Goal: Information Seeking & Learning: Learn about a topic

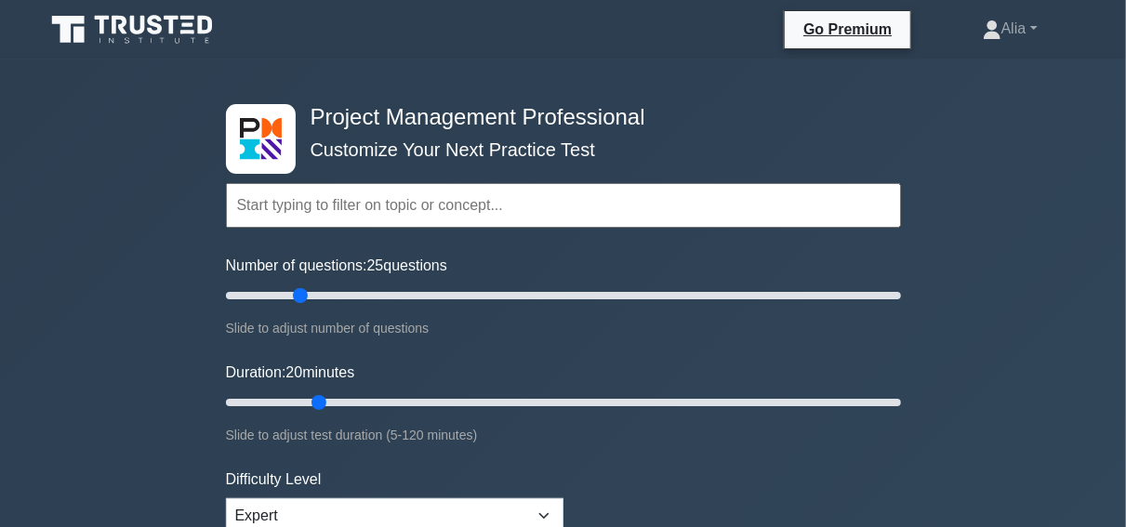
type input "20"
click at [286, 295] on input "Number of questions: 20 questions" at bounding box center [563, 296] width 675 height 22
click at [356, 214] on input "text" at bounding box center [563, 205] width 675 height 45
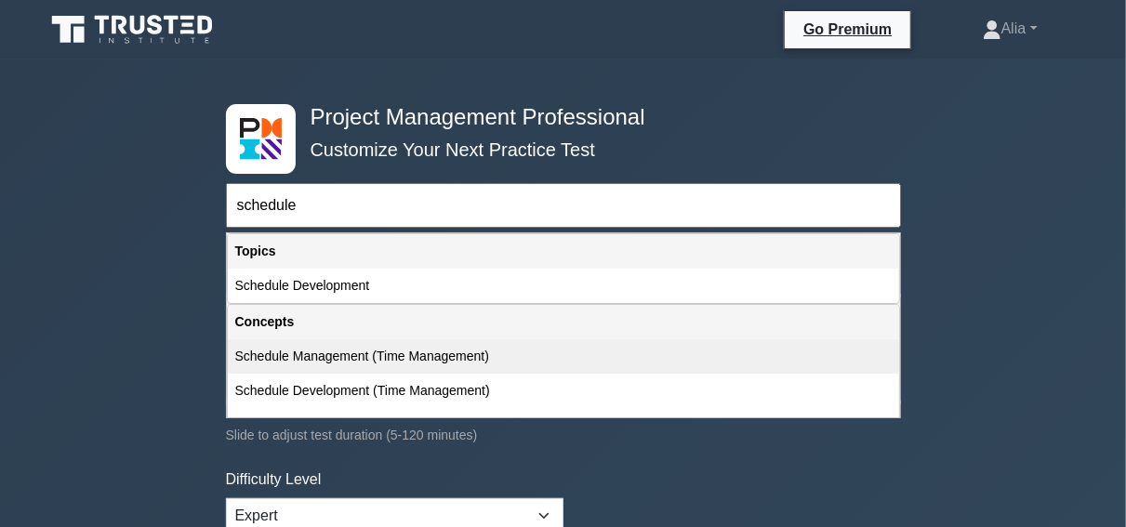
click at [312, 353] on div "Schedule Management (Time Management)" at bounding box center [564, 357] width 672 height 34
type input "Schedule Management (Time Management)"
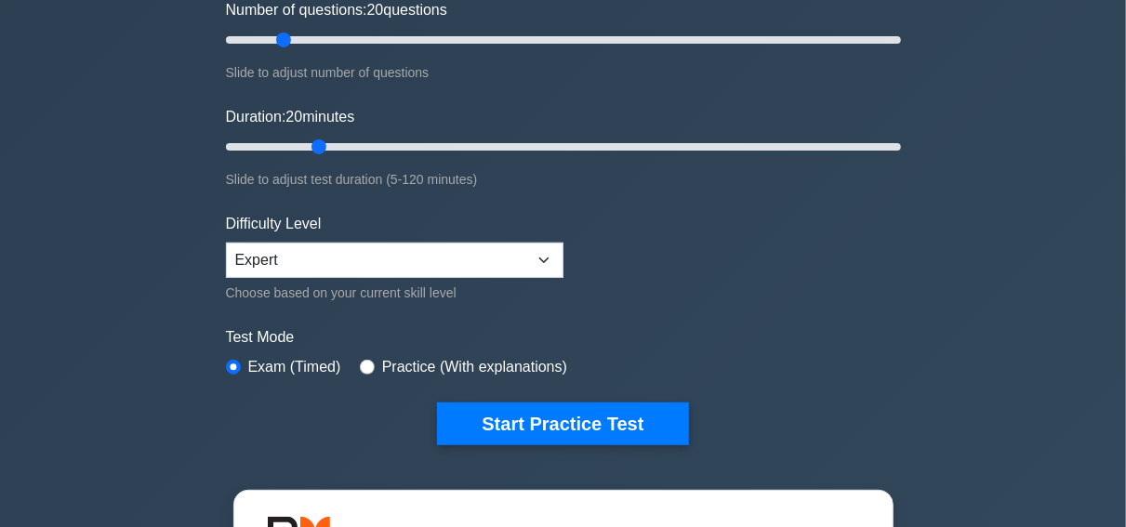
scroll to position [277, 0]
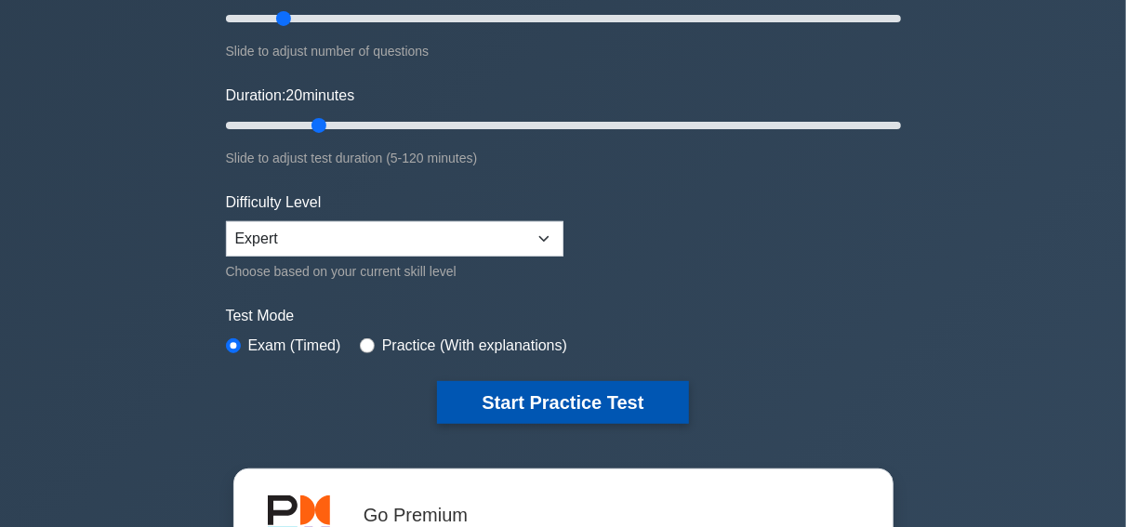
click at [563, 401] on button "Start Practice Test" at bounding box center [562, 402] width 251 height 43
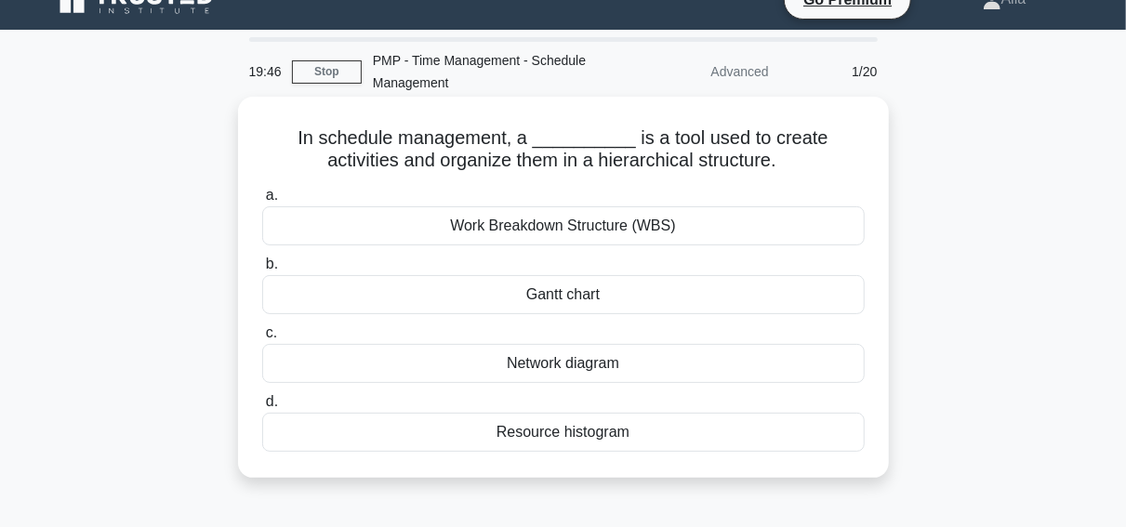
scroll to position [32, 0]
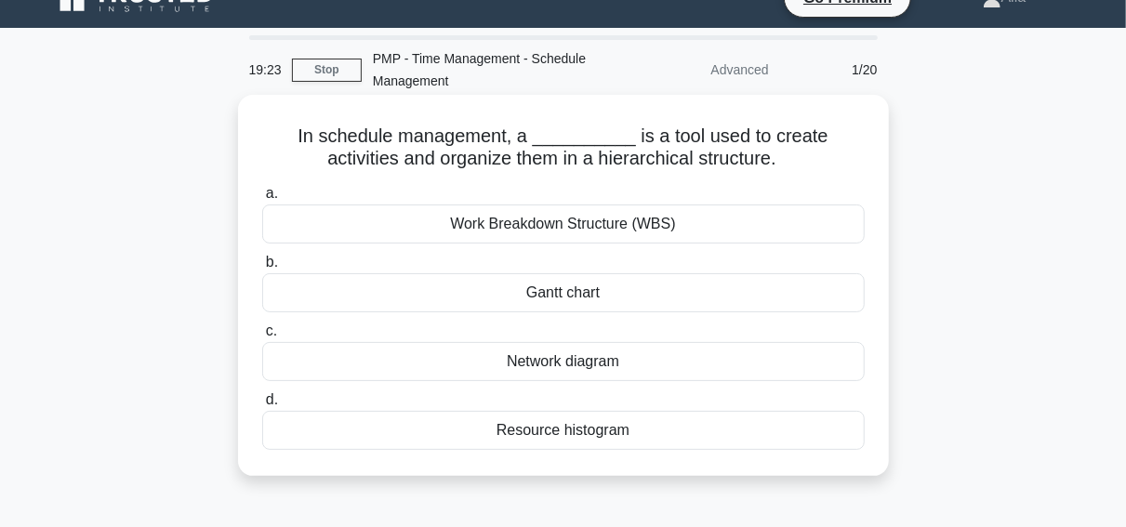
click at [566, 295] on div "Gantt chart" at bounding box center [563, 292] width 603 height 39
click at [262, 269] on input "[PERSON_NAME] chart" at bounding box center [262, 263] width 0 height 12
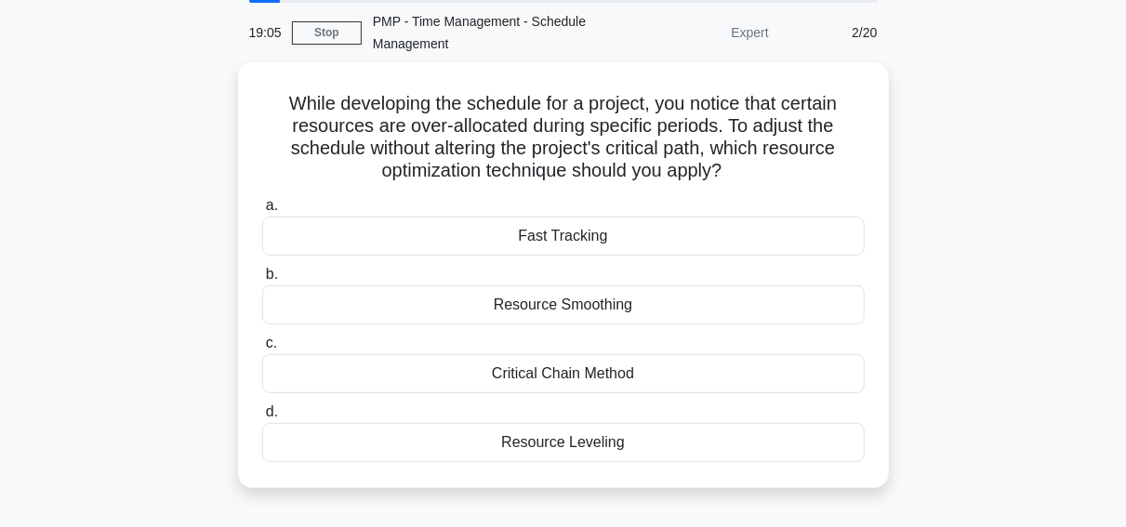
scroll to position [64, 0]
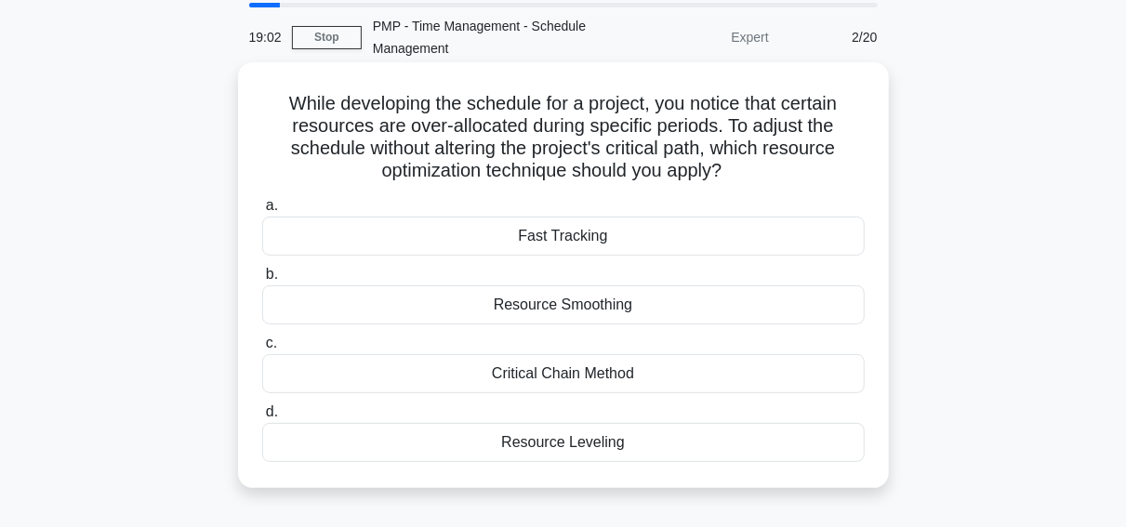
drag, startPoint x: 290, startPoint y: 104, endPoint x: 671, endPoint y: 474, distance: 530.8
click at [671, 474] on div "While developing the schedule for a project, you notice that certain resources …" at bounding box center [564, 275] width 636 height 411
copy div "a. Fast Tracking b. Resource Smoothing c. Critical Chain Method d. Resource Lev…"
click at [593, 304] on div "Resource Smoothing" at bounding box center [563, 305] width 603 height 39
click at [262, 281] on input "b. Resource Smoothing" at bounding box center [262, 275] width 0 height 12
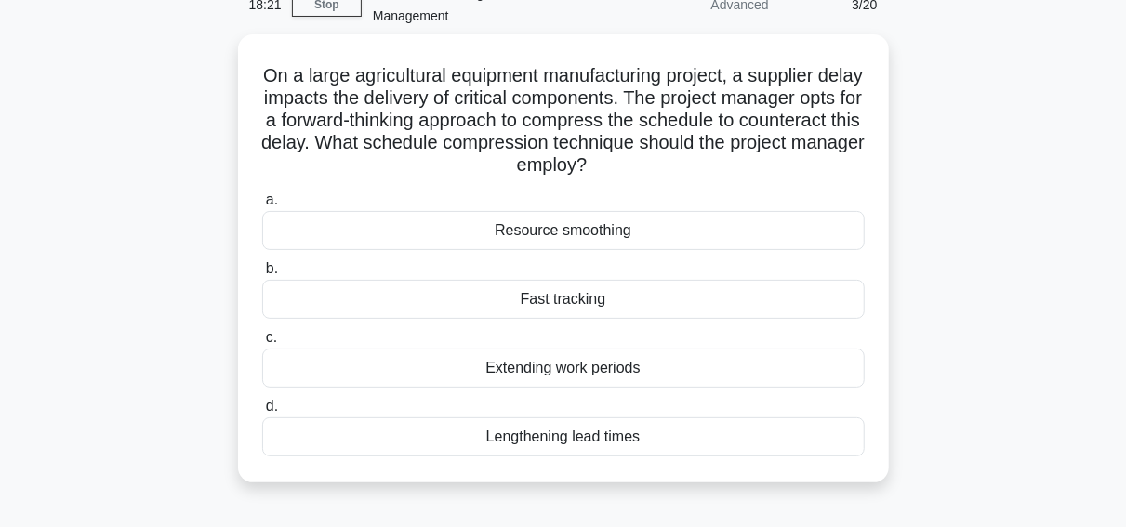
scroll to position [102, 0]
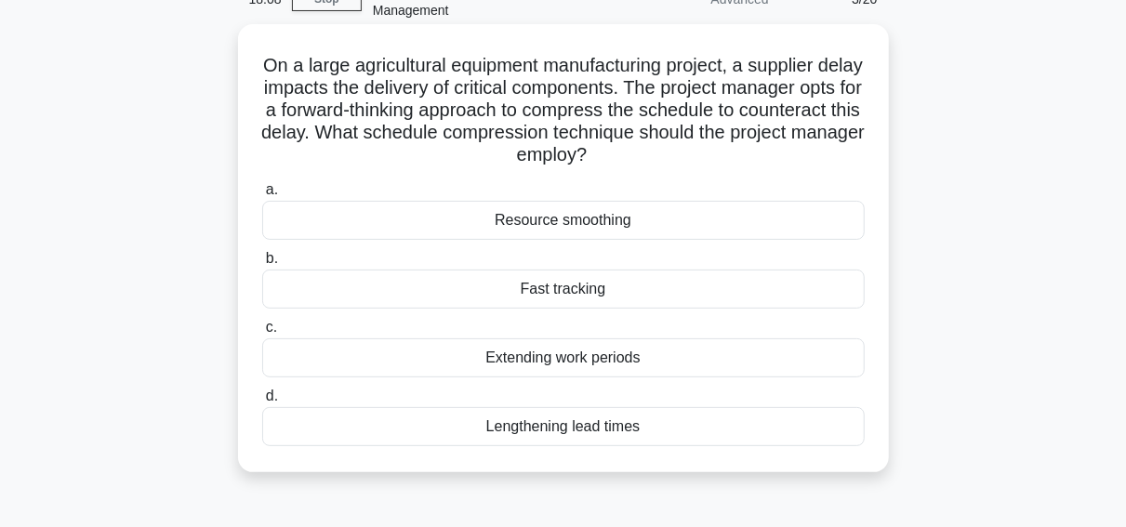
click at [559, 281] on div "Fast tracking" at bounding box center [563, 289] width 603 height 39
click at [262, 265] on input "b. Fast tracking" at bounding box center [262, 259] width 0 height 12
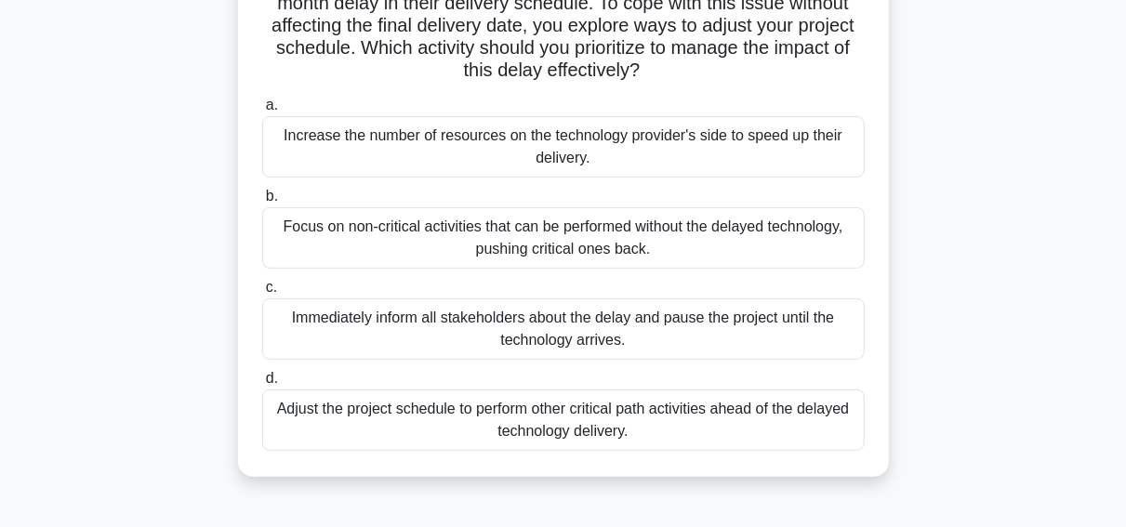
scroll to position [212, 0]
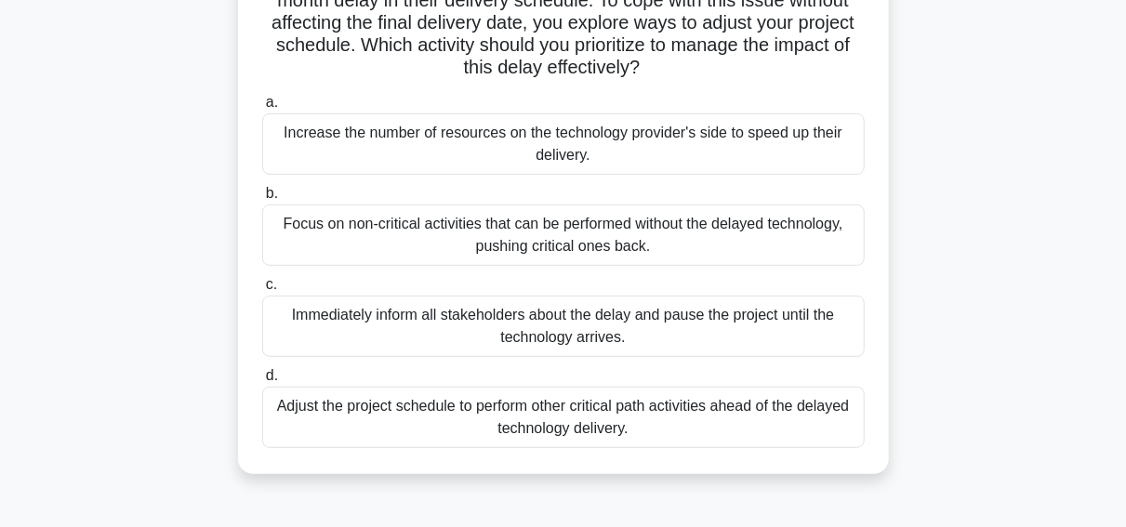
click at [535, 418] on div "Adjust the project schedule to perform other critical path activities ahead of …" at bounding box center [563, 417] width 603 height 61
click at [262, 382] on input "d. Adjust the project schedule to perform other critical path activities ahead …" at bounding box center [262, 376] width 0 height 12
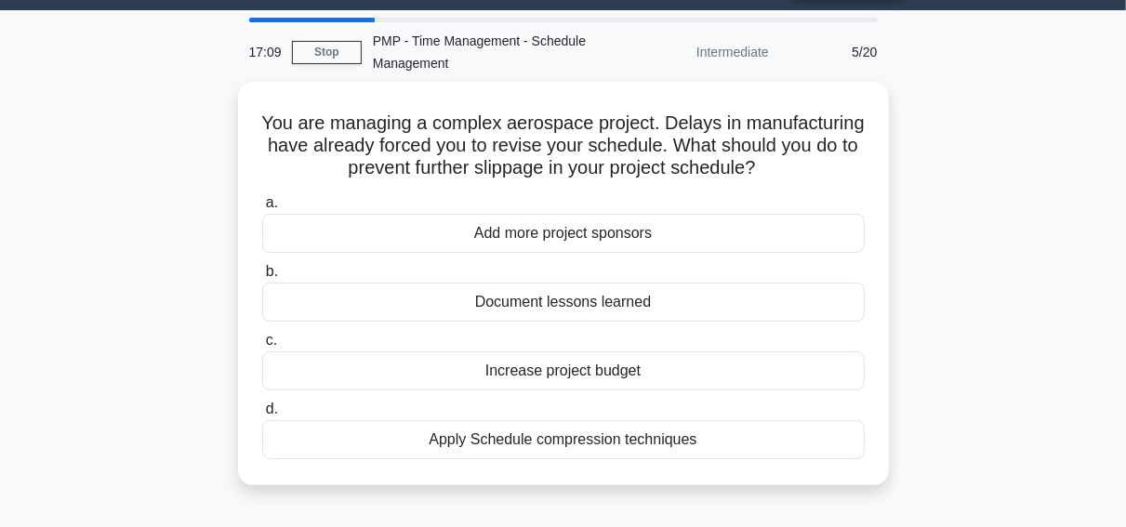
scroll to position [51, 0]
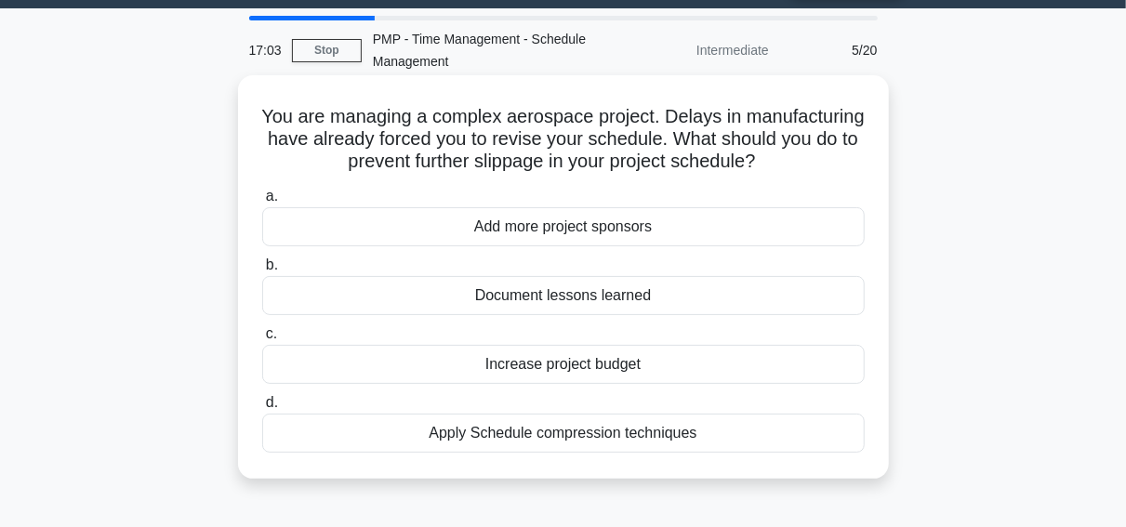
click at [535, 437] on div "Apply Schedule compression techniques" at bounding box center [563, 433] width 603 height 39
click at [262, 409] on input "d. Apply Schedule compression techniques" at bounding box center [262, 403] width 0 height 12
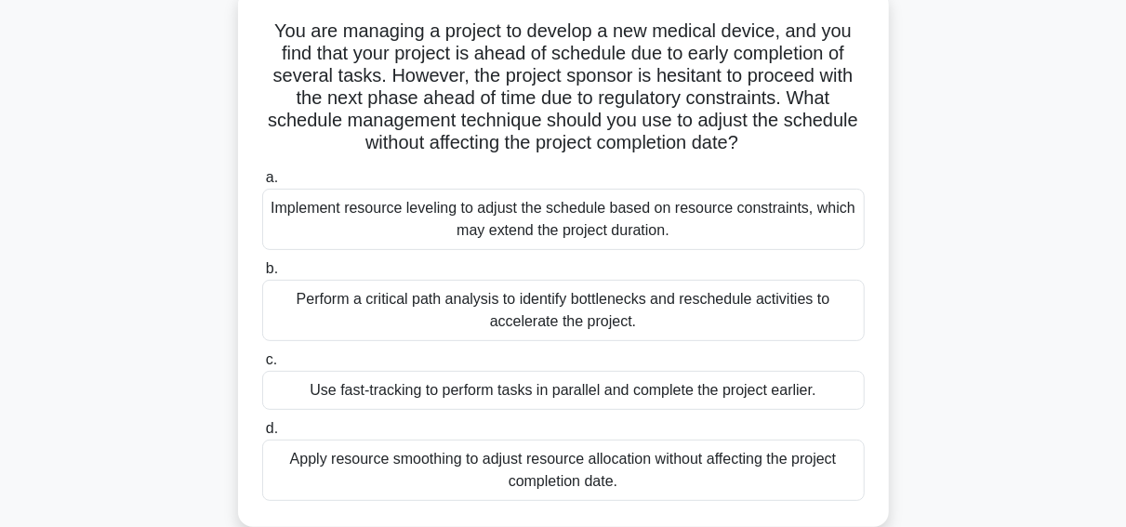
scroll to position [141, 0]
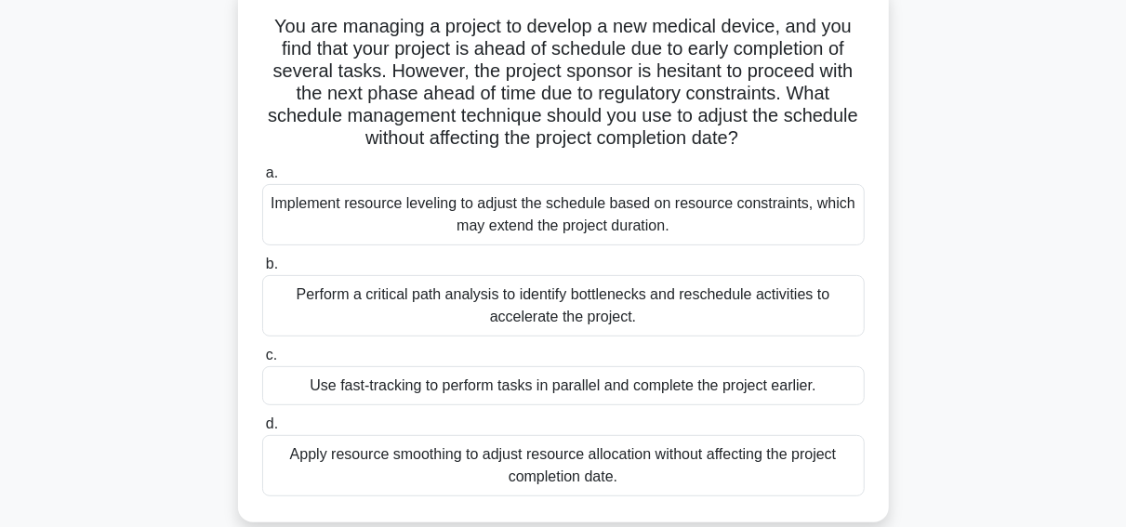
click at [464, 467] on div "Apply resource smoothing to adjust resource allocation without affecting the pr…" at bounding box center [563, 465] width 603 height 61
click at [262, 431] on input "d. Apply resource smoothing to adjust resource allocation without affecting the…" at bounding box center [262, 425] width 0 height 12
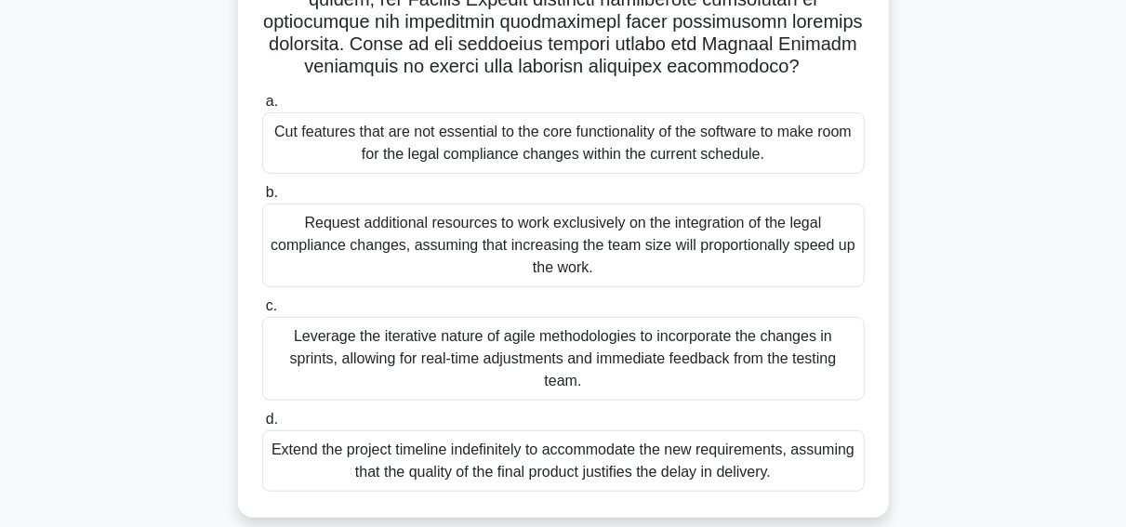
scroll to position [439, 0]
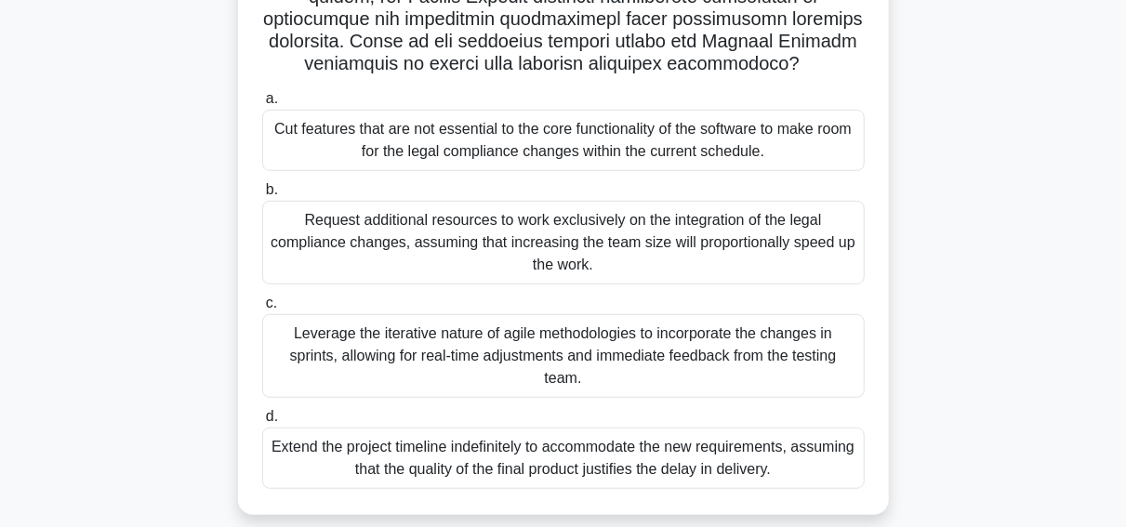
click at [470, 362] on div "Leverage the iterative nature of agile methodologies to incorporate the changes…" at bounding box center [563, 356] width 603 height 84
click at [262, 310] on input "c. Leverage the iterative nature of agile methodologies to incorporate the chan…" at bounding box center [262, 304] width 0 height 12
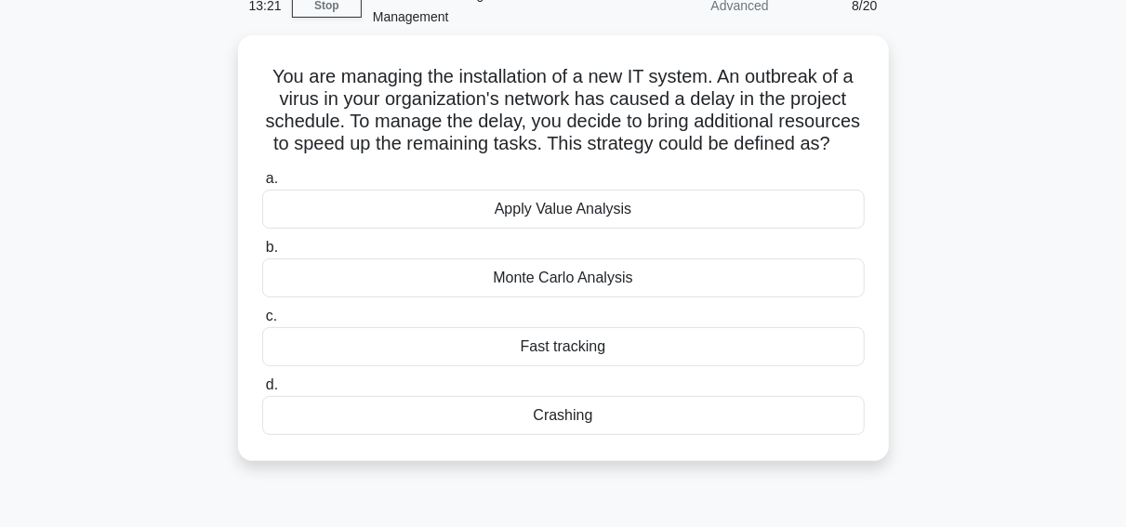
scroll to position [98, 0]
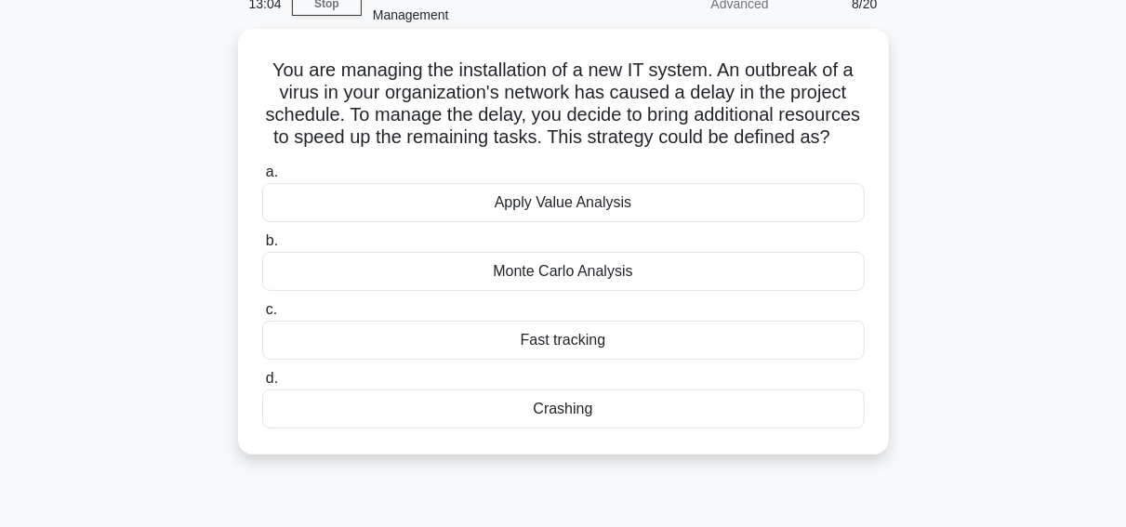
click at [594, 411] on div "Crashing" at bounding box center [563, 409] width 603 height 39
click at [262, 385] on input "d. Crashing" at bounding box center [262, 379] width 0 height 12
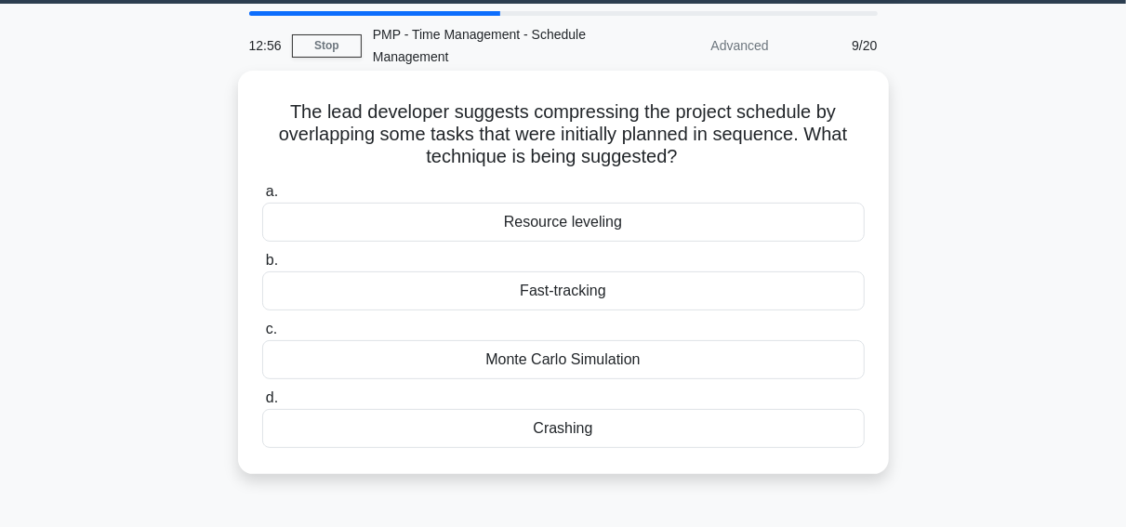
scroll to position [58, 0]
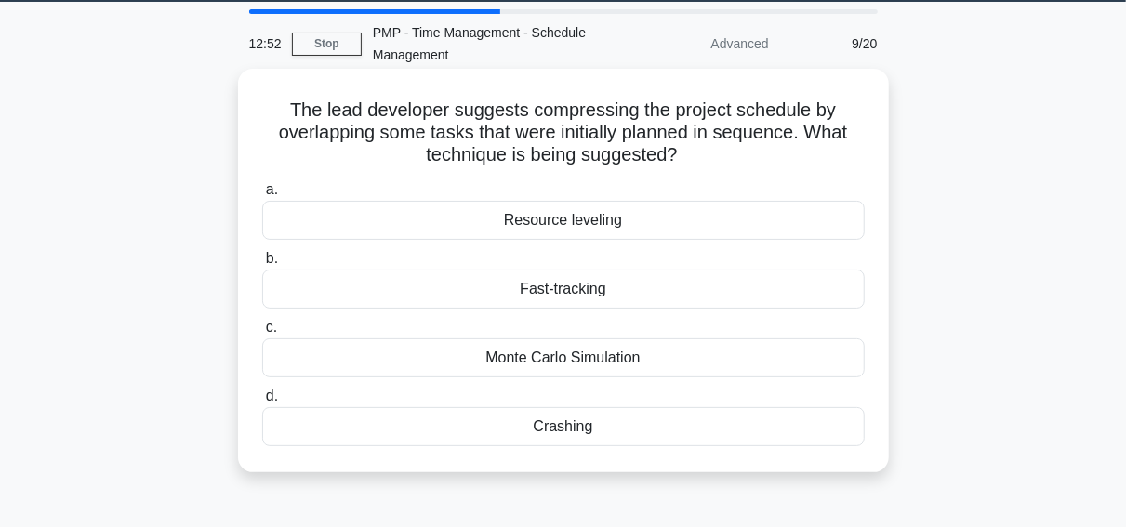
click at [602, 294] on div "Fast-tracking" at bounding box center [563, 289] width 603 height 39
click at [262, 265] on input "b. Fast-tracking" at bounding box center [262, 259] width 0 height 12
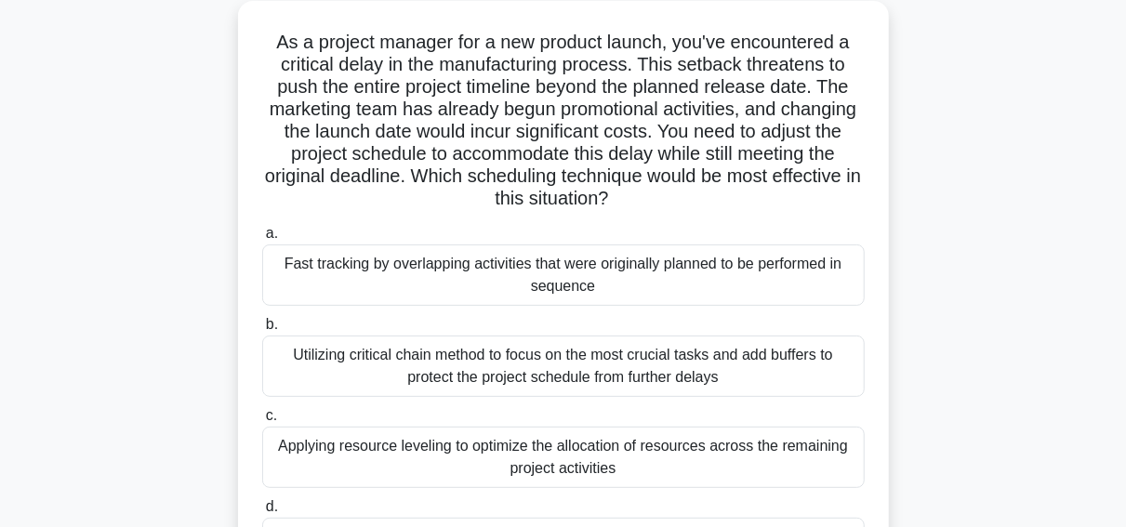
scroll to position [128, 0]
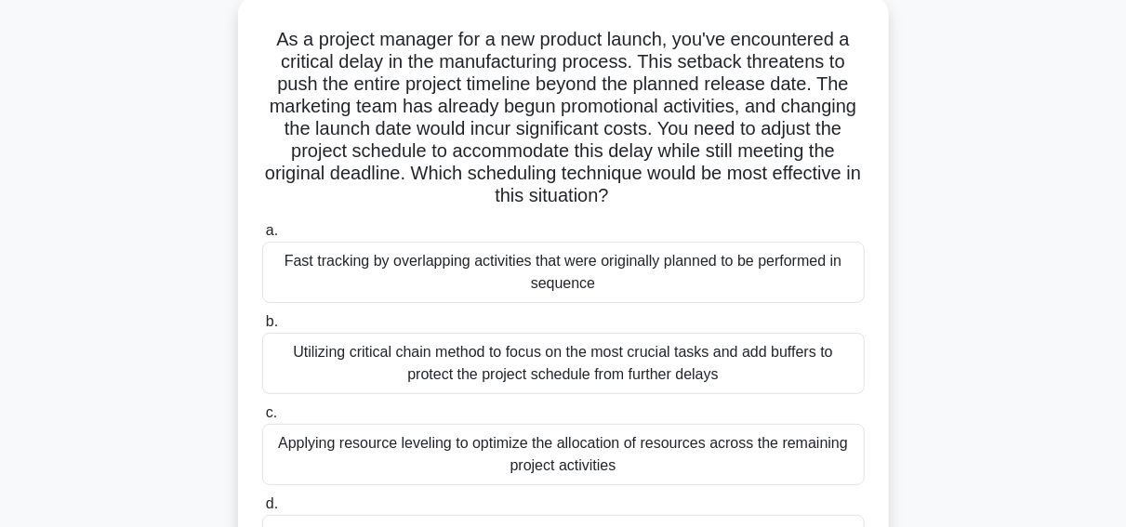
click at [457, 364] on div "Utilizing critical chain method to focus on the most crucial tasks and add buff…" at bounding box center [563, 363] width 603 height 61
click at [262, 328] on input "b. Utilizing critical chain method to focus on the most crucial tasks and add b…" at bounding box center [262, 322] width 0 height 12
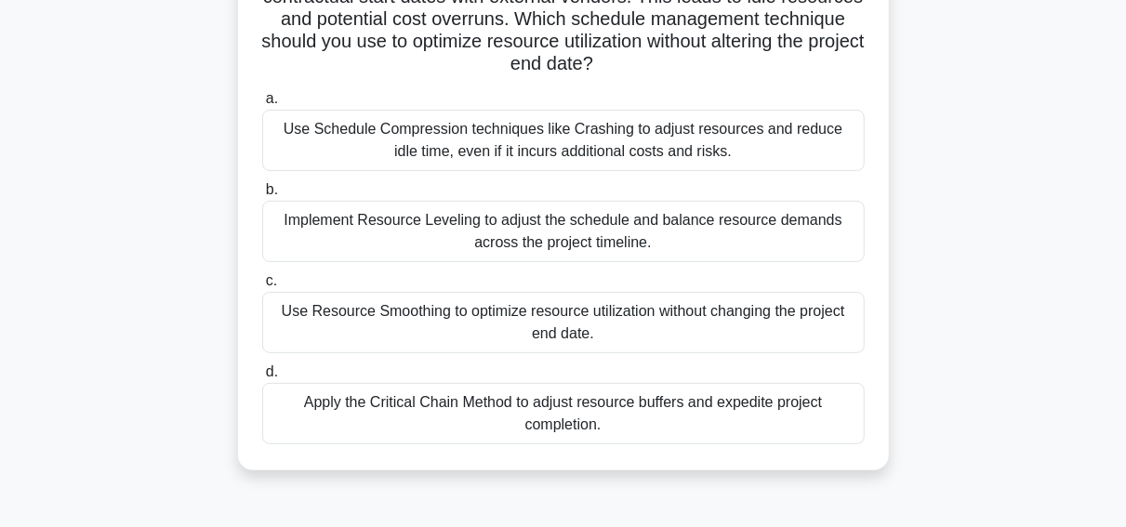
scroll to position [238, 0]
click at [607, 334] on div "Use Resource Smoothing to optimize resource utilization without changing the pr…" at bounding box center [563, 322] width 603 height 61
click at [262, 287] on input "c. Use Resource Smoothing to optimize resource utilization without changing the…" at bounding box center [262, 281] width 0 height 12
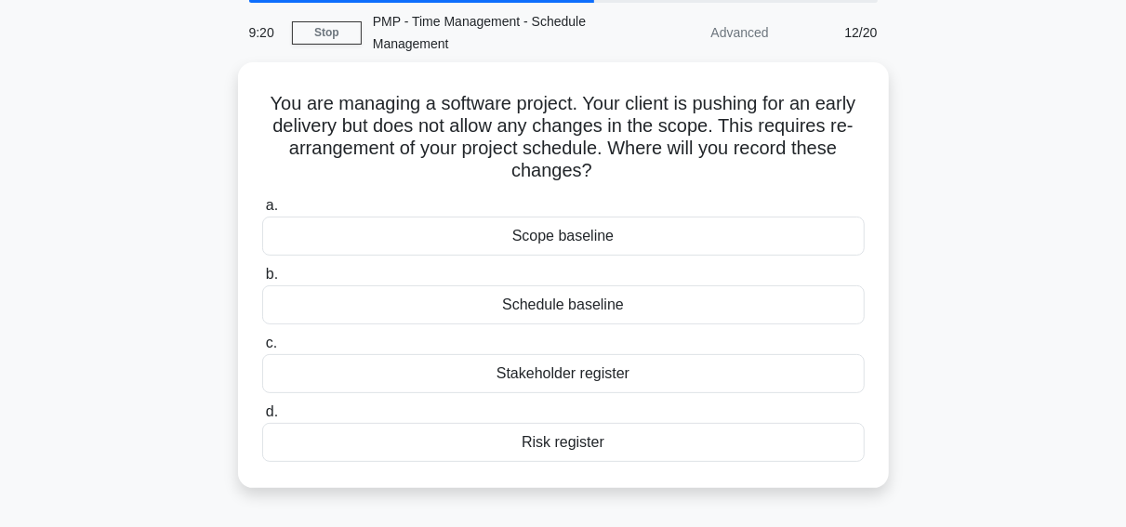
scroll to position [71, 0]
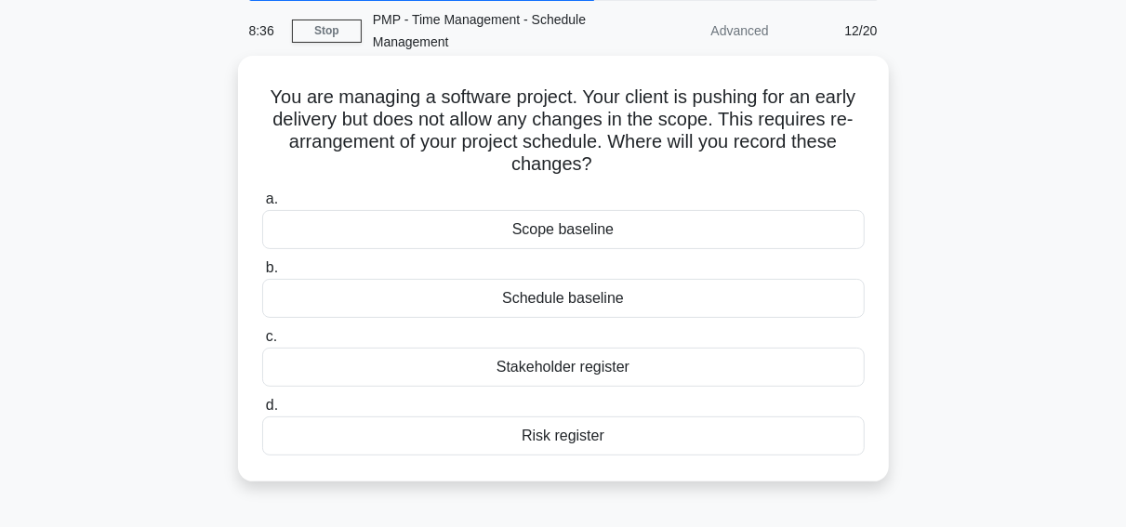
drag, startPoint x: 276, startPoint y: 93, endPoint x: 639, endPoint y: 446, distance: 506.5
click at [639, 446] on div "You are managing a software project. Your client is pushing for an early delive…" at bounding box center [564, 268] width 636 height 411
copy div "a. Scope baseline b. Schedule baseline c. Stakeholder register d. Risk register"
click at [599, 304] on div "Schedule baseline" at bounding box center [563, 298] width 603 height 39
click at [262, 274] on input "b. Schedule baseline" at bounding box center [262, 268] width 0 height 12
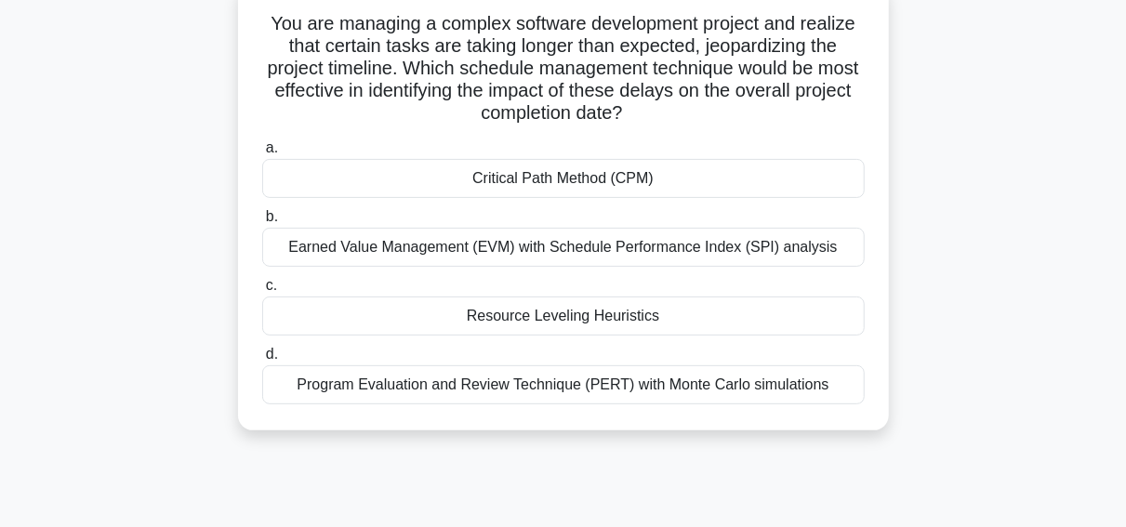
scroll to position [148, 0]
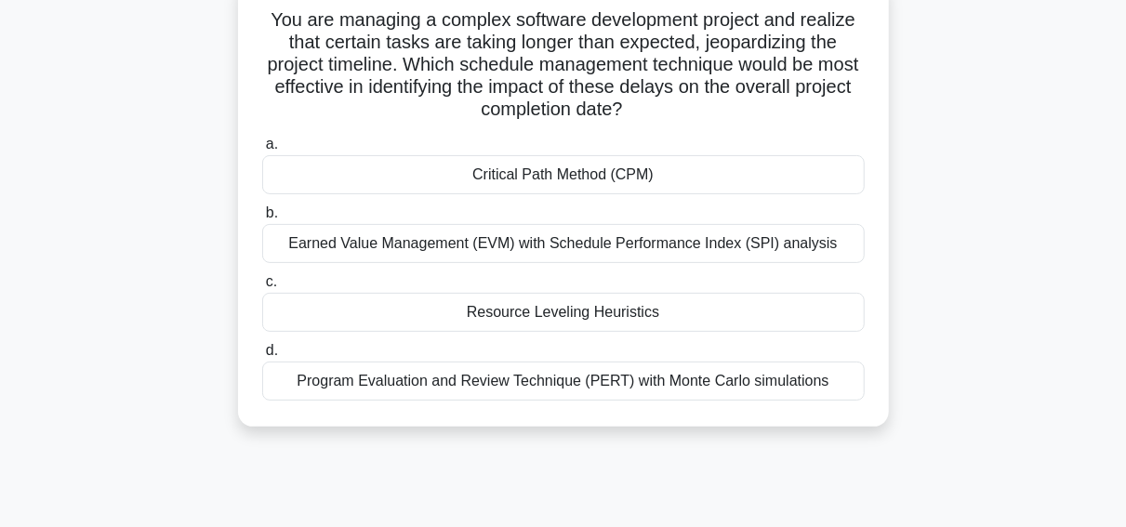
click at [531, 377] on div "Program Evaluation and Review Technique (PERT) with Monte Carlo simulations" at bounding box center [563, 381] width 603 height 39
click at [262, 357] on input "d. Program Evaluation and Review Technique (PERT) with Monte Carlo simulations" at bounding box center [262, 351] width 0 height 12
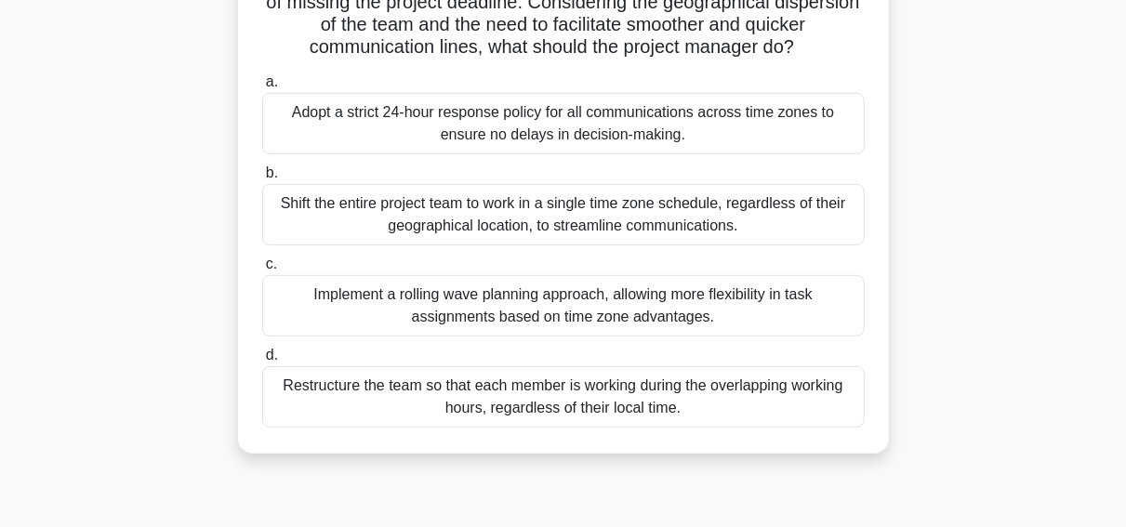
scroll to position [328, 0]
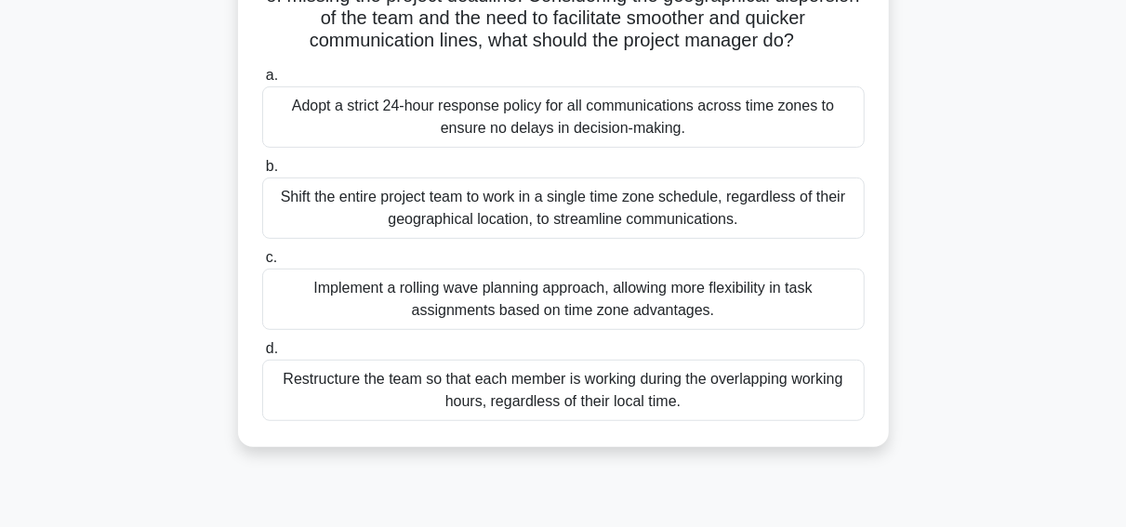
click at [535, 307] on div "Implement a rolling wave planning approach, allowing more flexibility in task a…" at bounding box center [563, 299] width 603 height 61
click at [262, 264] on input "c. Implement a rolling wave planning approach, allowing more flexibility in tas…" at bounding box center [262, 258] width 0 height 12
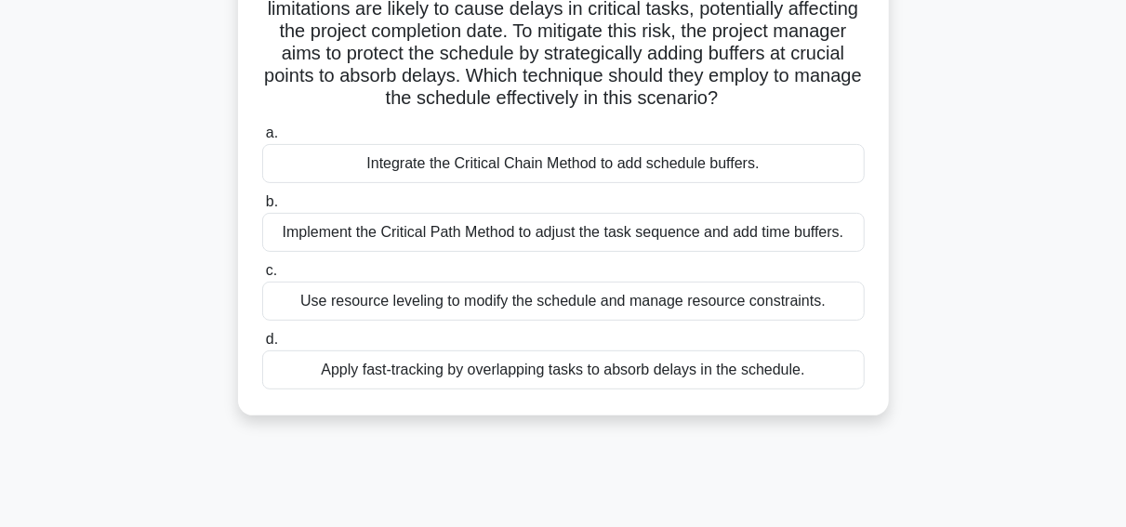
scroll to position [206, 0]
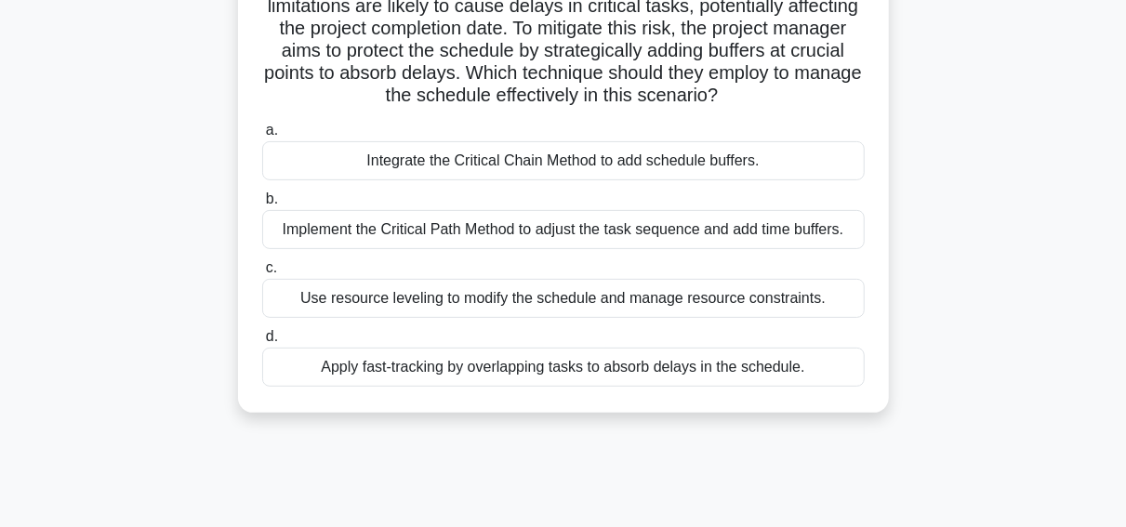
click at [633, 233] on div "Implement the Critical Path Method to adjust the task sequence and add time buf…" at bounding box center [563, 229] width 603 height 39
click at [262, 206] on input "b. Implement the Critical Path Method to adjust the task sequence and add time …" at bounding box center [262, 199] width 0 height 12
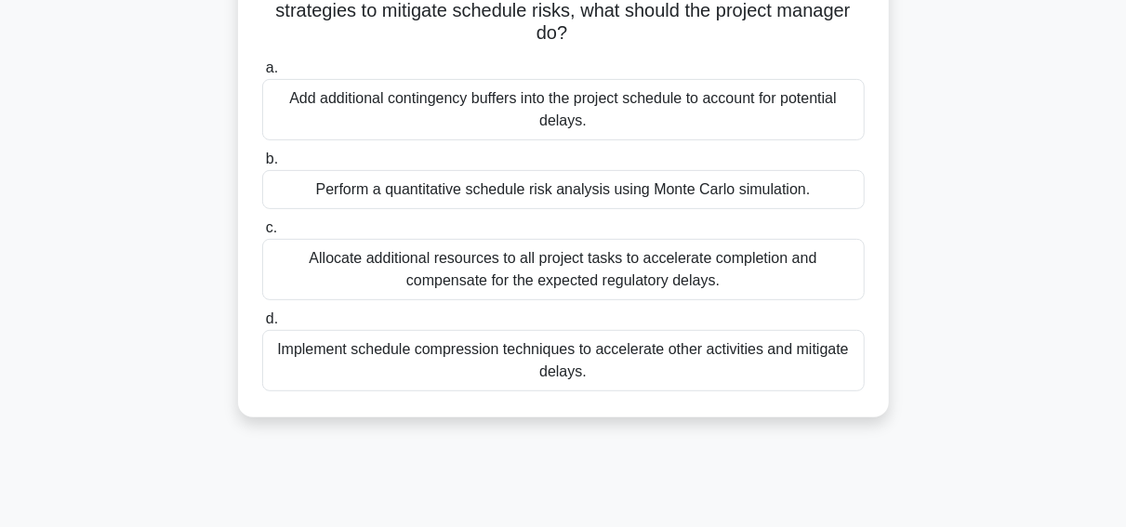
scroll to position [251, 0]
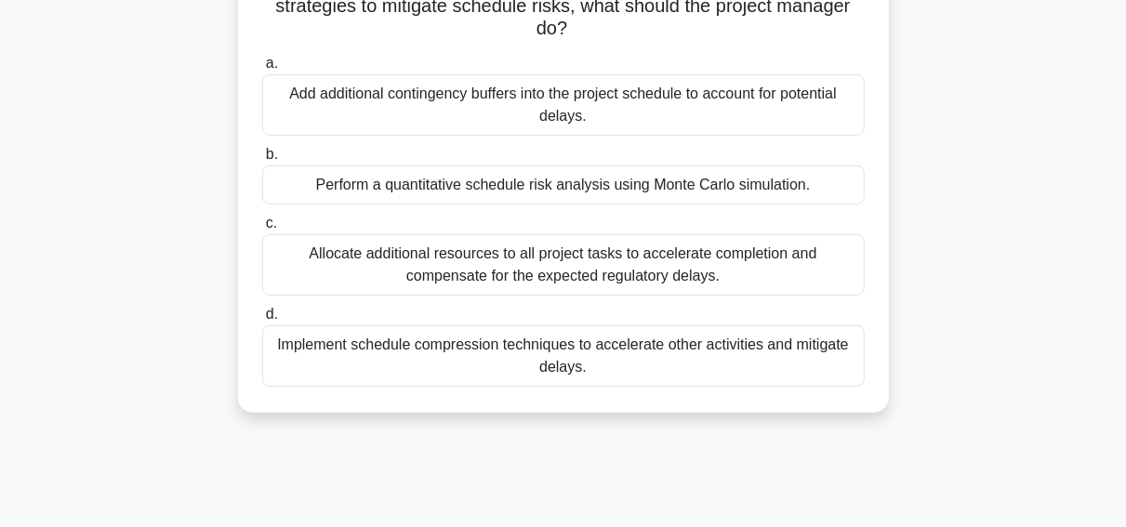
click at [606, 352] on div "Implement schedule compression techniques to accelerate other activities and mi…" at bounding box center [563, 356] width 603 height 61
click at [262, 321] on input "d. Implement schedule compression techniques to accelerate other activities and…" at bounding box center [262, 315] width 0 height 12
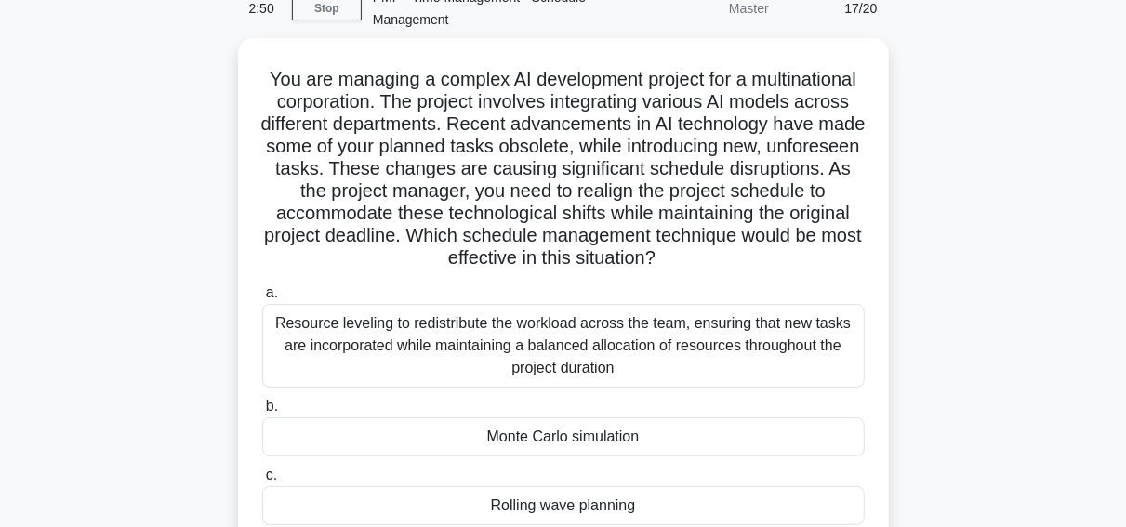
scroll to position [90, 0]
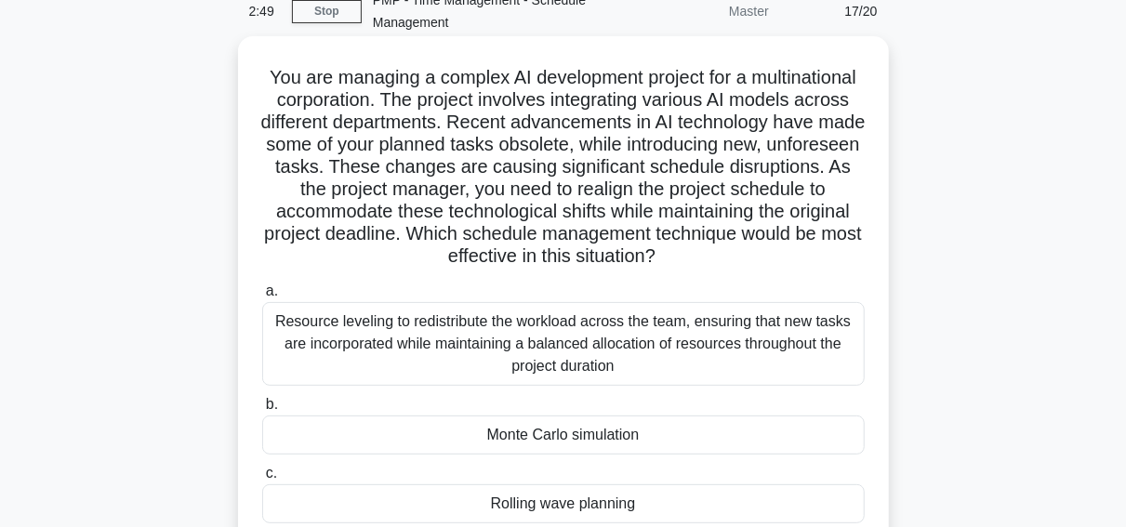
click at [631, 316] on div "Resource leveling to redistribute the workload across the team, ensuring that n…" at bounding box center [563, 344] width 603 height 84
click at [262, 298] on input "a. Resource leveling to redistribute the workload across the team, ensuring tha…" at bounding box center [262, 292] width 0 height 12
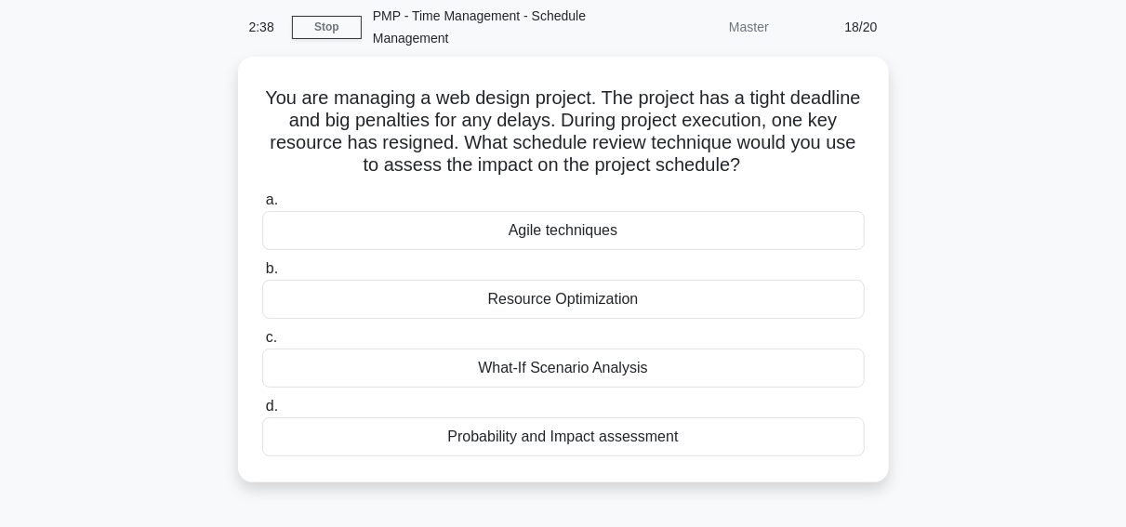
scroll to position [77, 0]
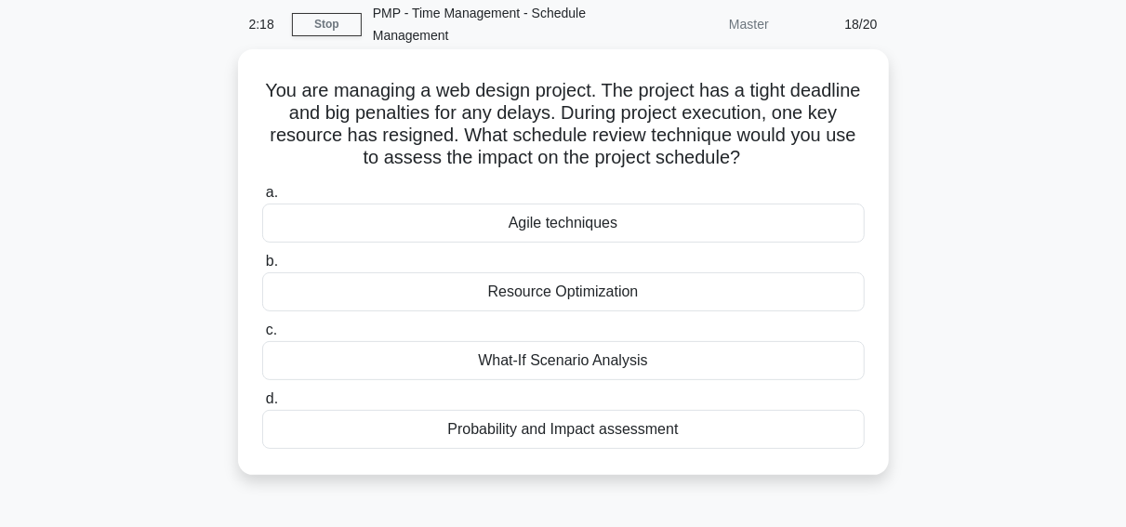
click at [558, 434] on div "Probability and Impact assessment" at bounding box center [563, 429] width 603 height 39
click at [262, 406] on input "d. Probability and Impact assessment" at bounding box center [262, 399] width 0 height 12
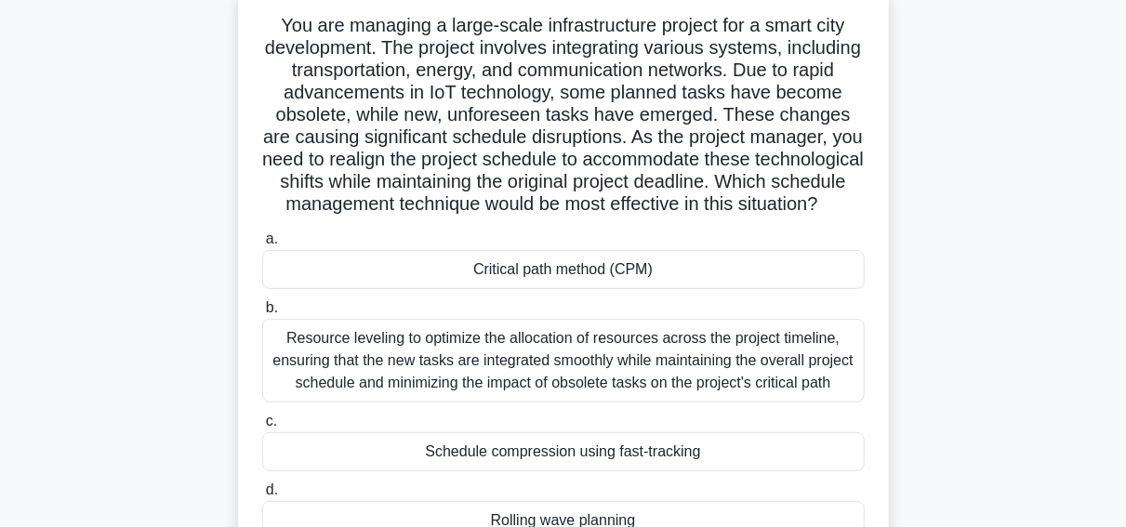
scroll to position [148, 0]
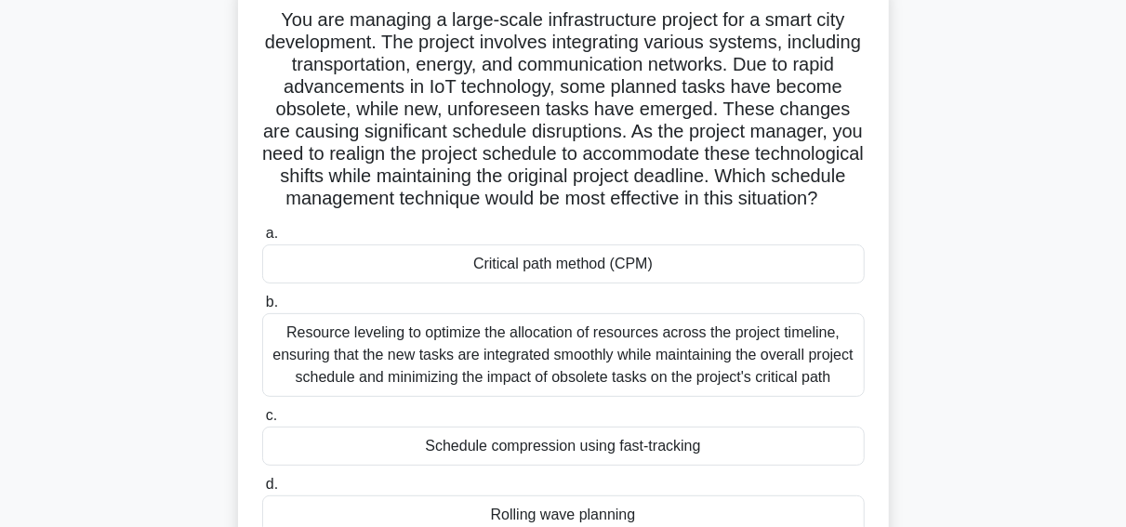
click at [443, 360] on div "Resource leveling to optimize the allocation of resources across the project ti…" at bounding box center [563, 355] width 603 height 84
click at [262, 309] on input "b. Resource leveling to optimize the allocation of resources across the project…" at bounding box center [262, 303] width 0 height 12
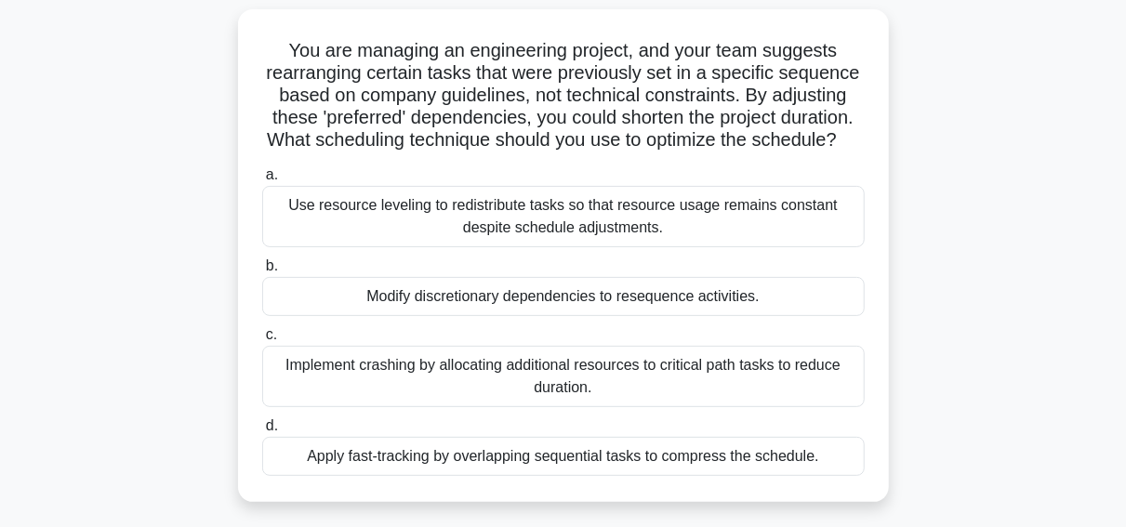
scroll to position [123, 0]
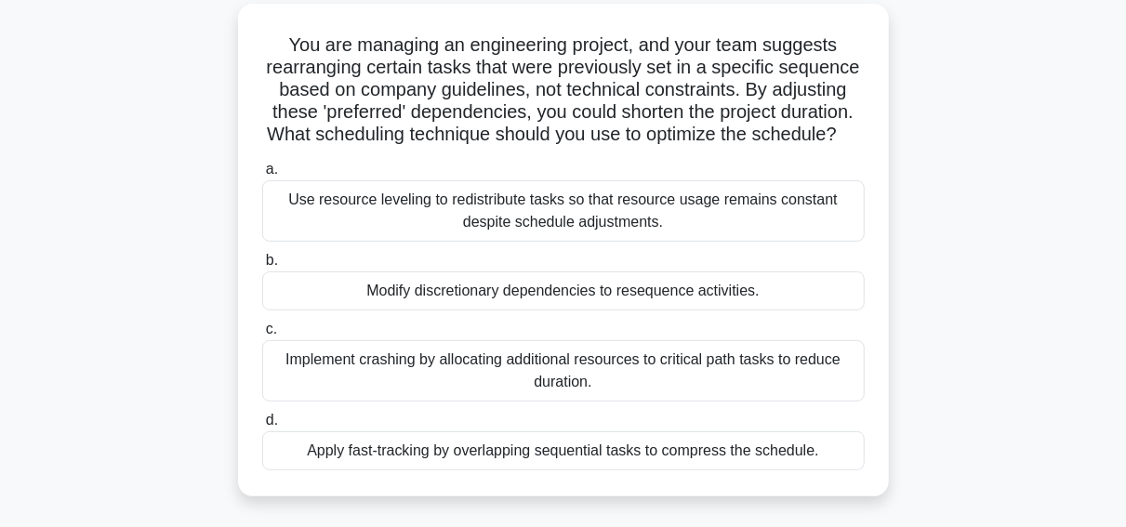
click at [442, 435] on div "Apply fast-tracking by overlapping sequential tasks to compress the schedule." at bounding box center [563, 451] width 603 height 39
click at [262, 427] on input "d. Apply fast-tracking by overlapping sequential tasks to compress the schedule." at bounding box center [262, 421] width 0 height 12
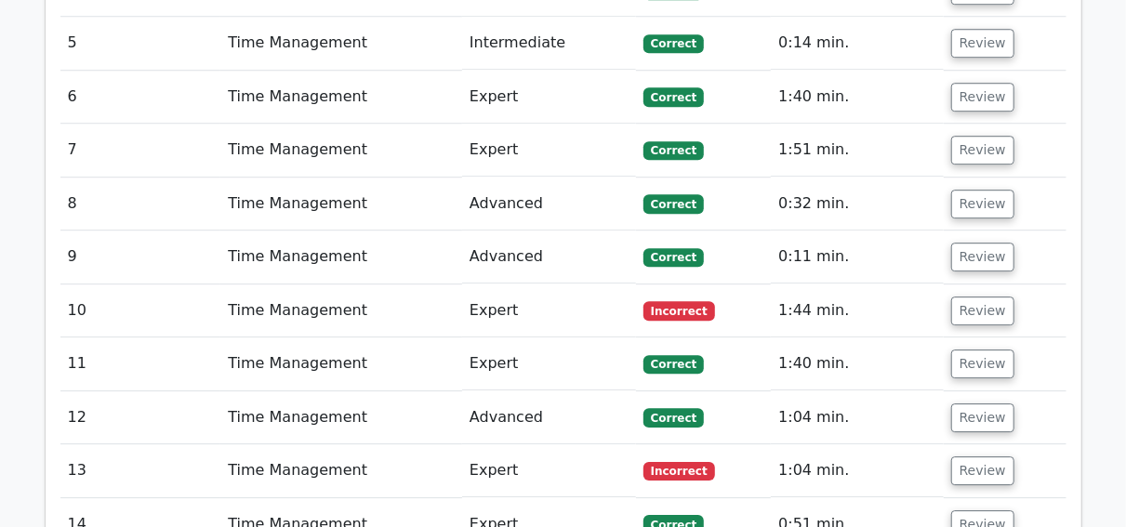
scroll to position [2509, 0]
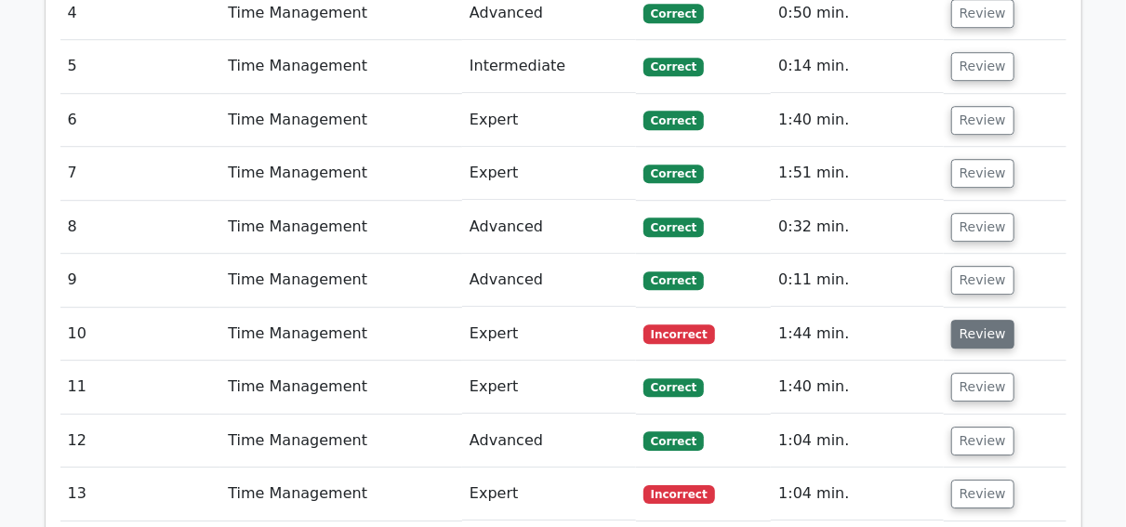
click at [987, 320] on button "Review" at bounding box center [983, 334] width 63 height 29
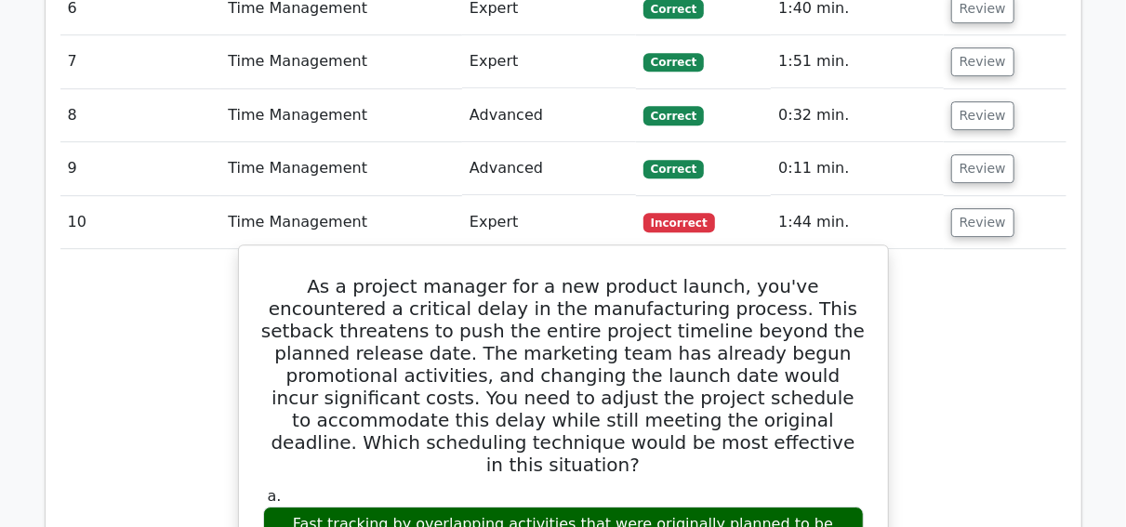
scroll to position [2617, 0]
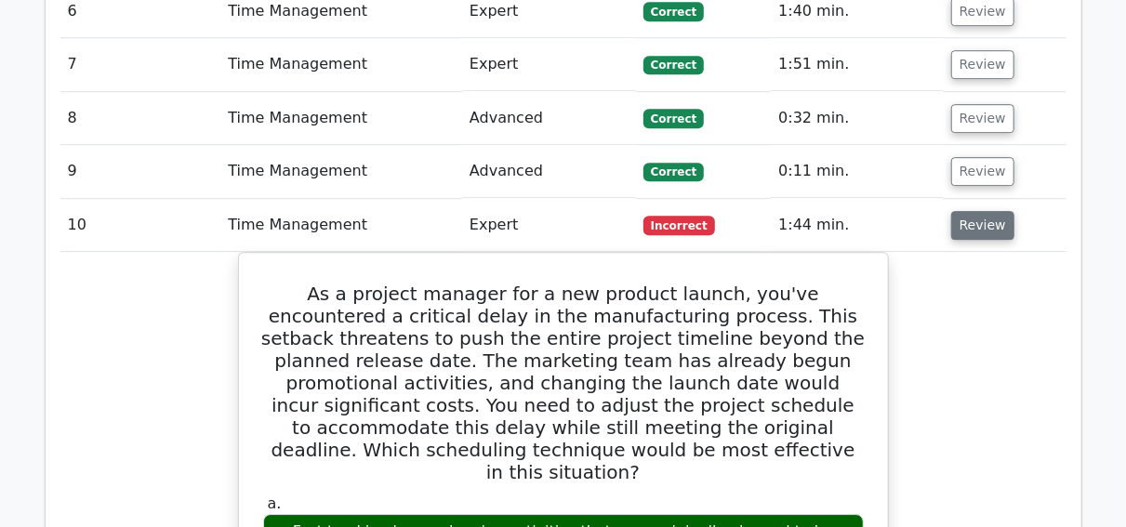
click at [994, 211] on button "Review" at bounding box center [983, 225] width 63 height 29
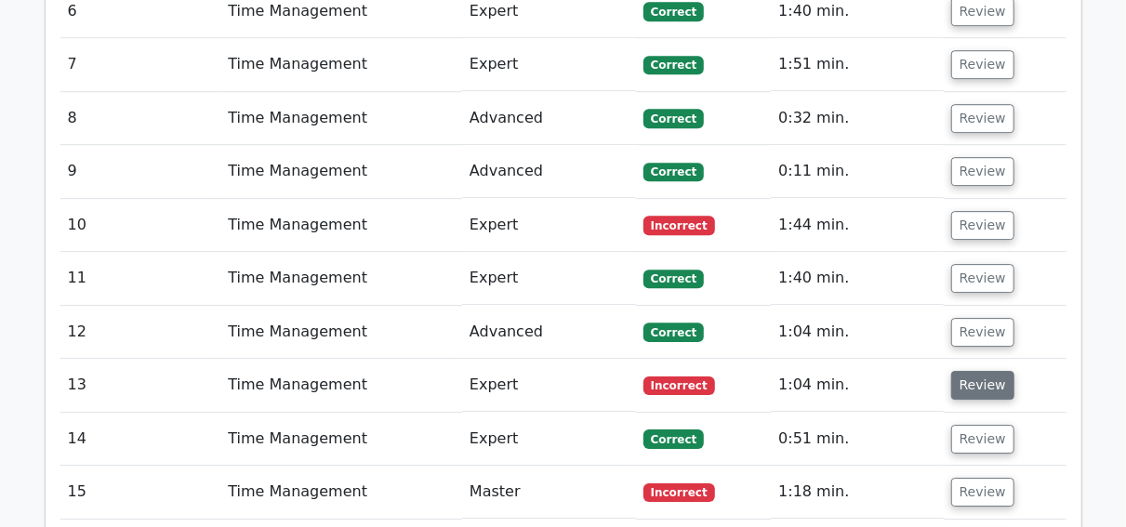
click at [973, 371] on button "Review" at bounding box center [983, 385] width 63 height 29
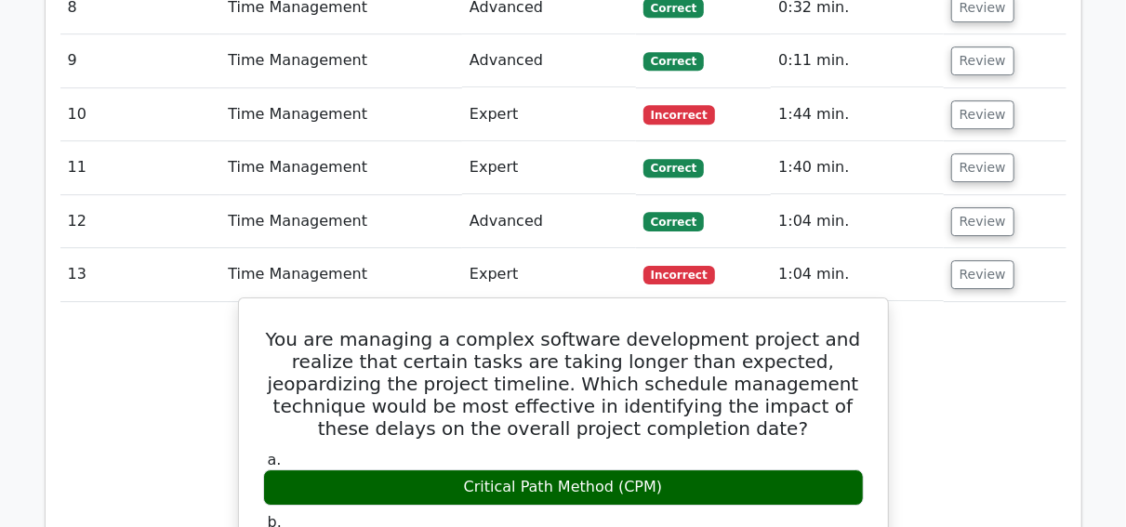
scroll to position [2727, 0]
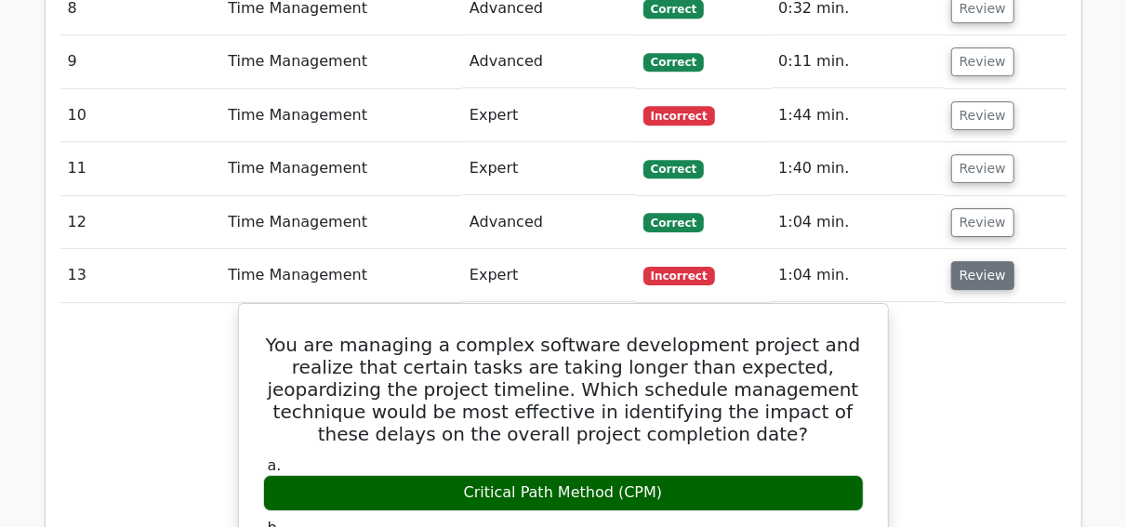
click at [994, 261] on button "Review" at bounding box center [983, 275] width 63 height 29
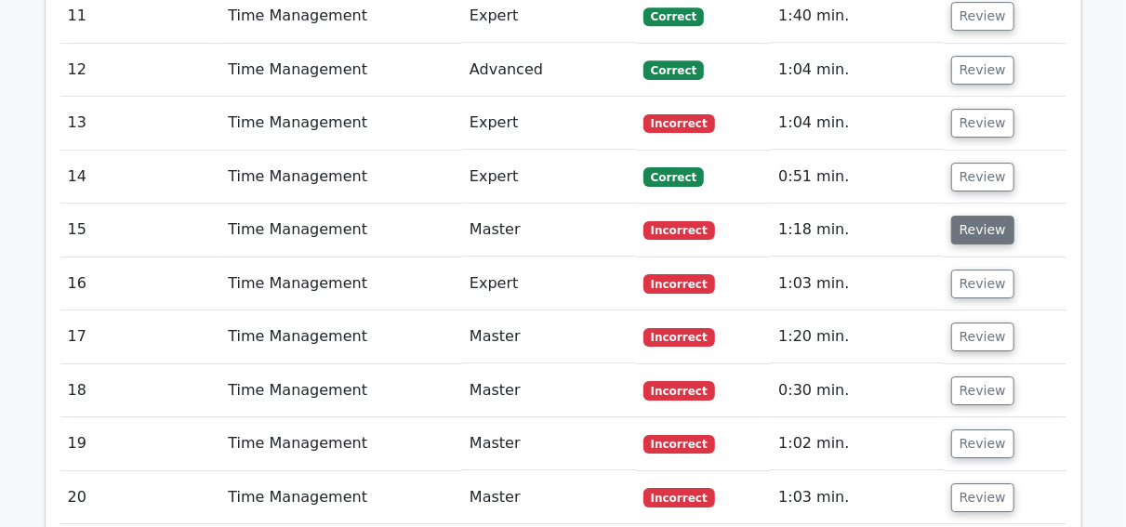
scroll to position [2883, 0]
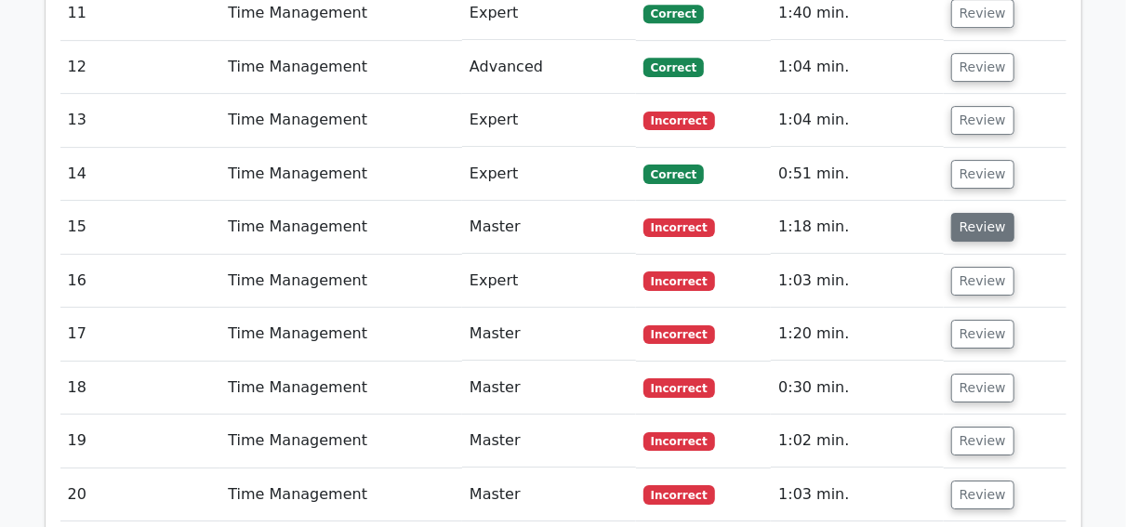
click at [973, 213] on button "Review" at bounding box center [983, 227] width 63 height 29
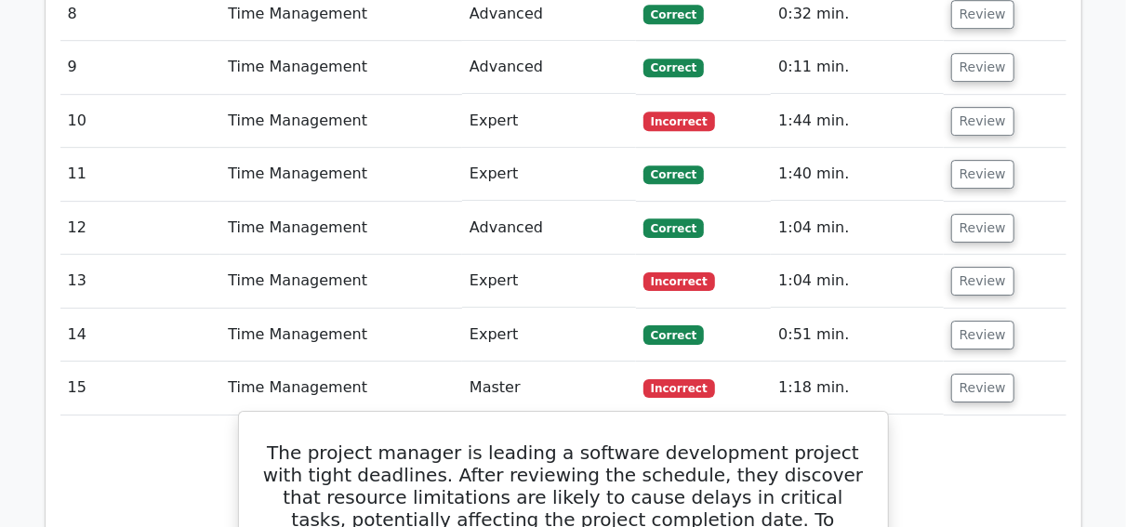
scroll to position [2714, 0]
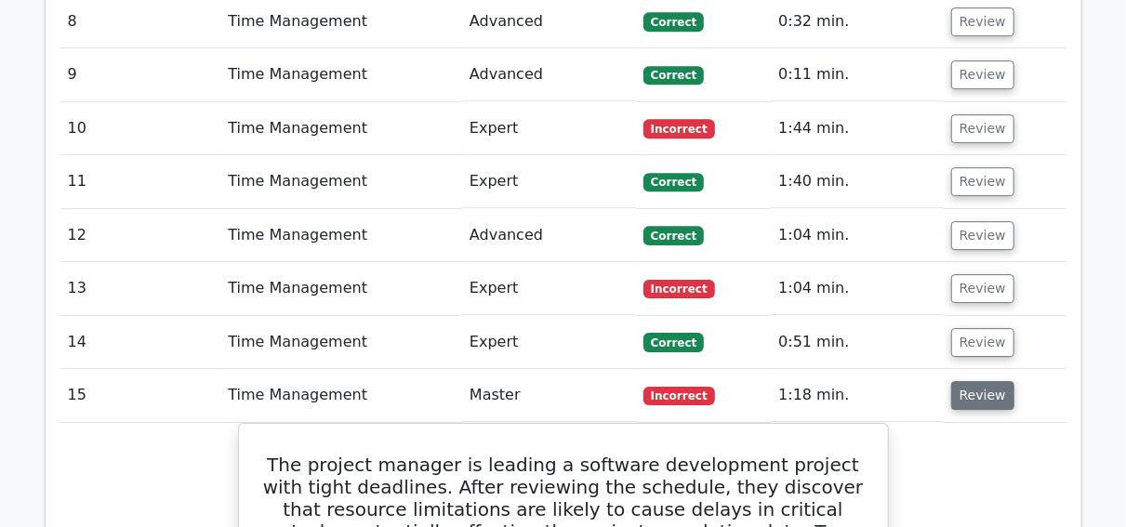
click at [979, 381] on button "Review" at bounding box center [983, 395] width 63 height 29
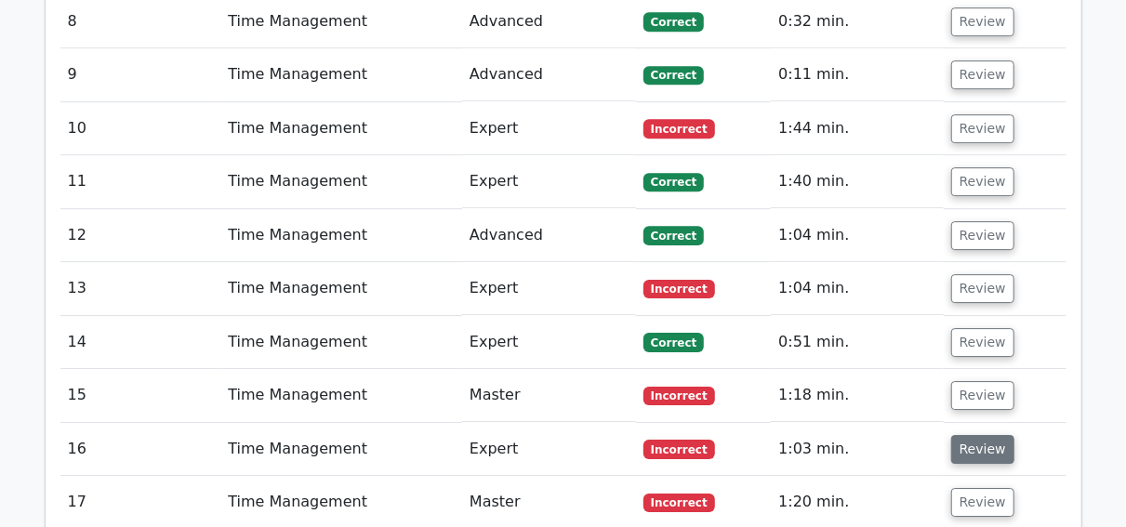
click at [968, 435] on button "Review" at bounding box center [983, 449] width 63 height 29
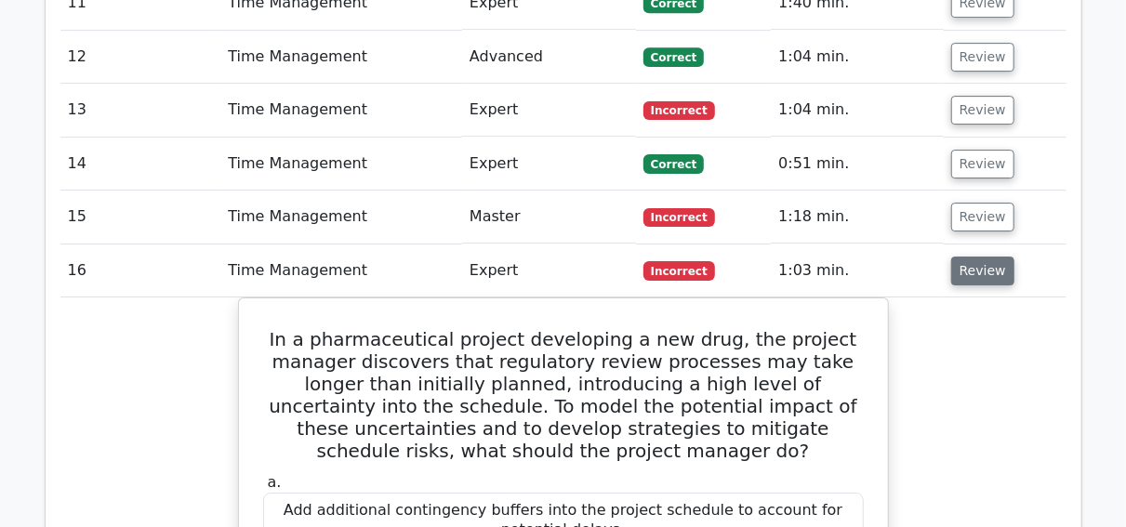
scroll to position [2889, 0]
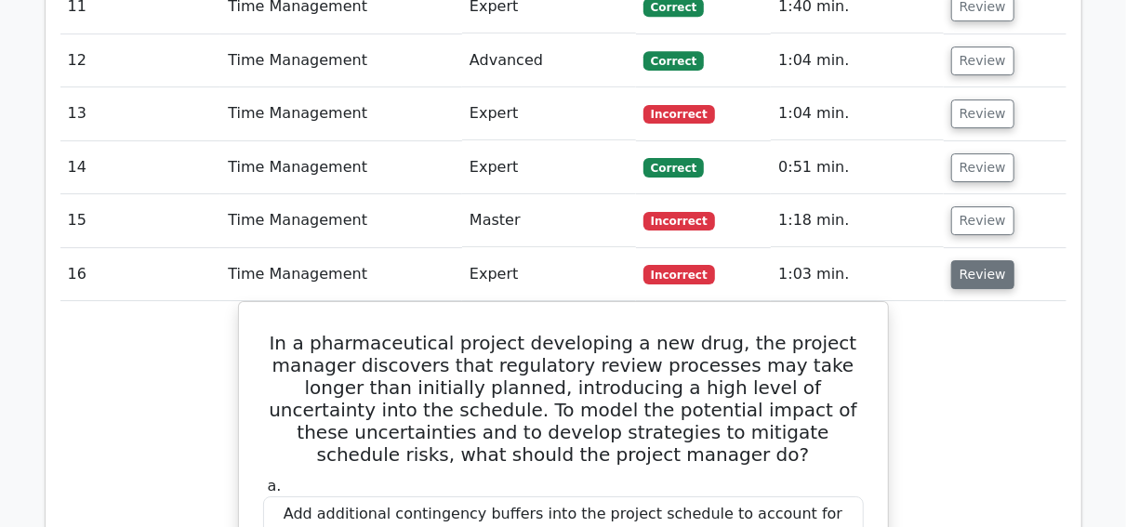
click at [991, 260] on button "Review" at bounding box center [983, 274] width 63 height 29
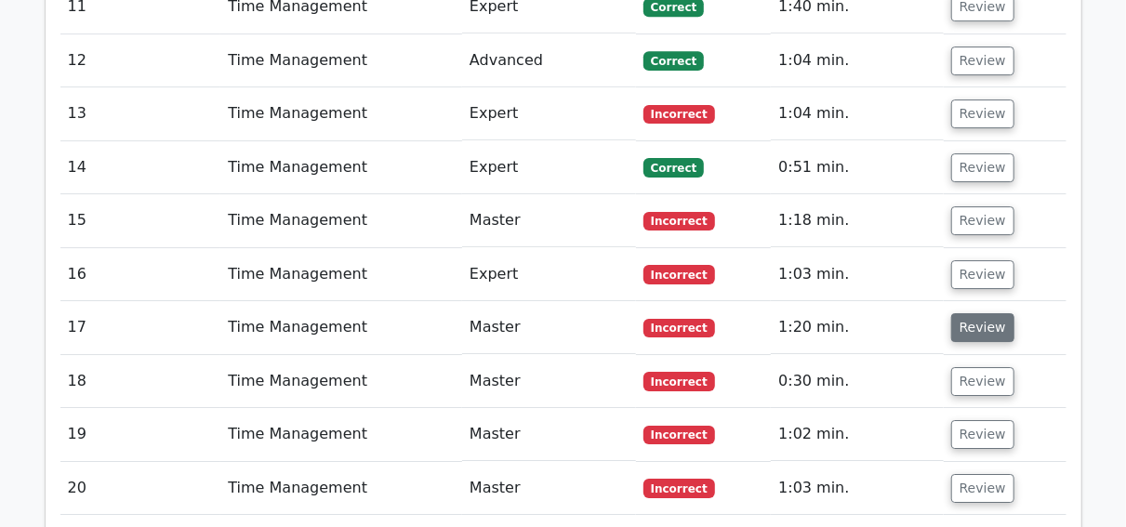
click at [979, 313] on button "Review" at bounding box center [983, 327] width 63 height 29
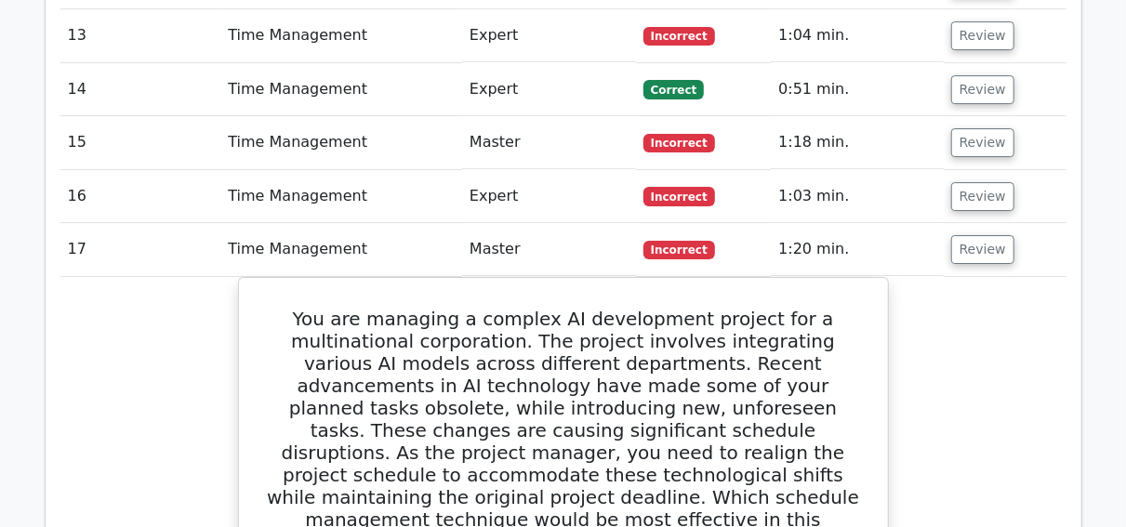
scroll to position [2953, 0]
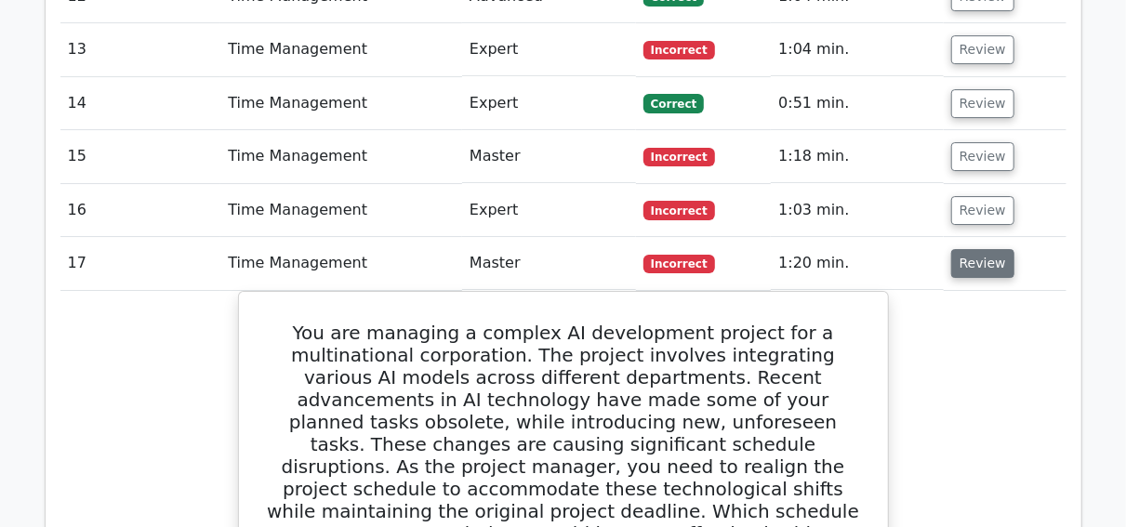
click at [992, 249] on button "Review" at bounding box center [983, 263] width 63 height 29
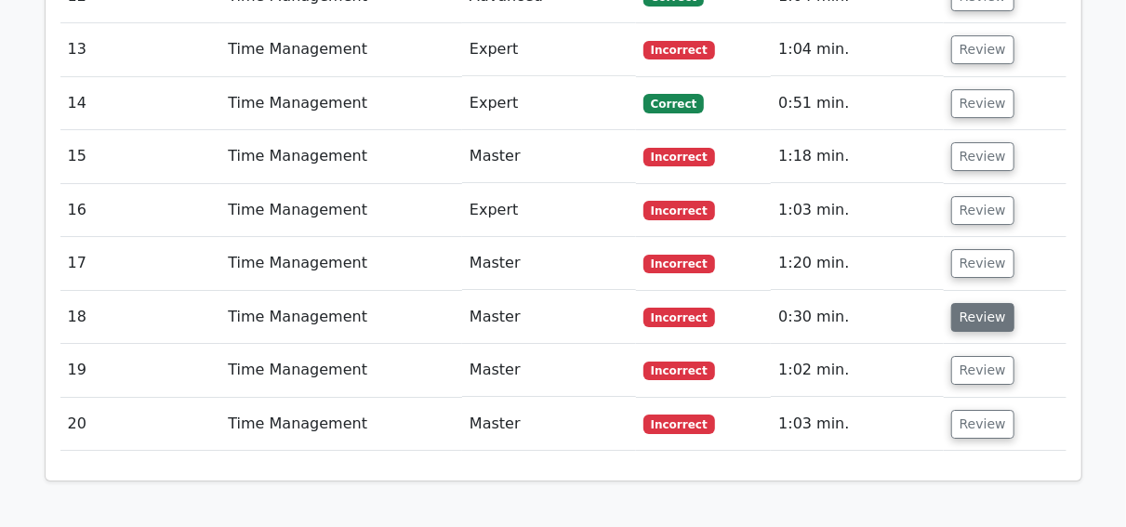
click at [987, 303] on button "Review" at bounding box center [983, 317] width 63 height 29
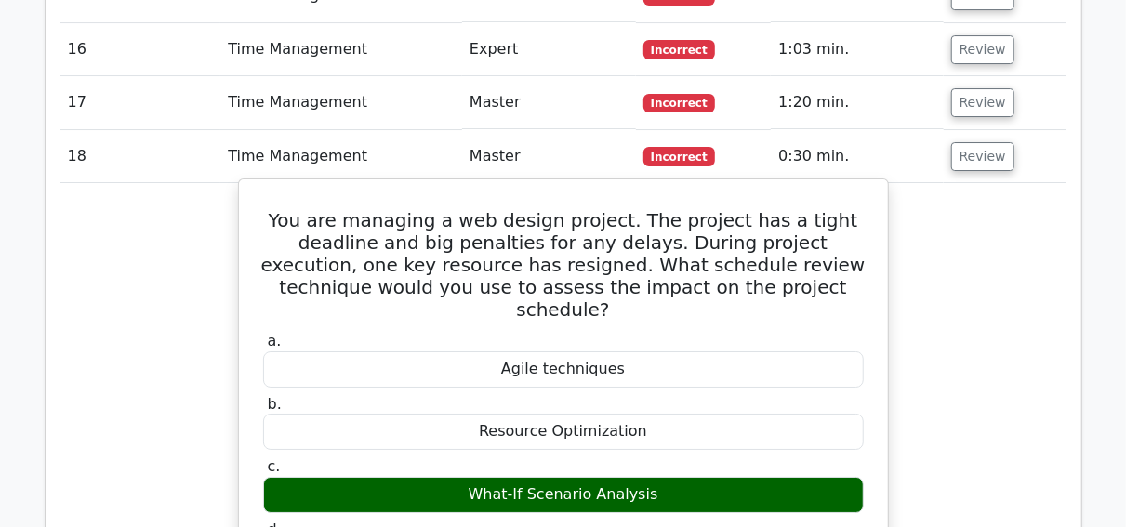
scroll to position [2908, 0]
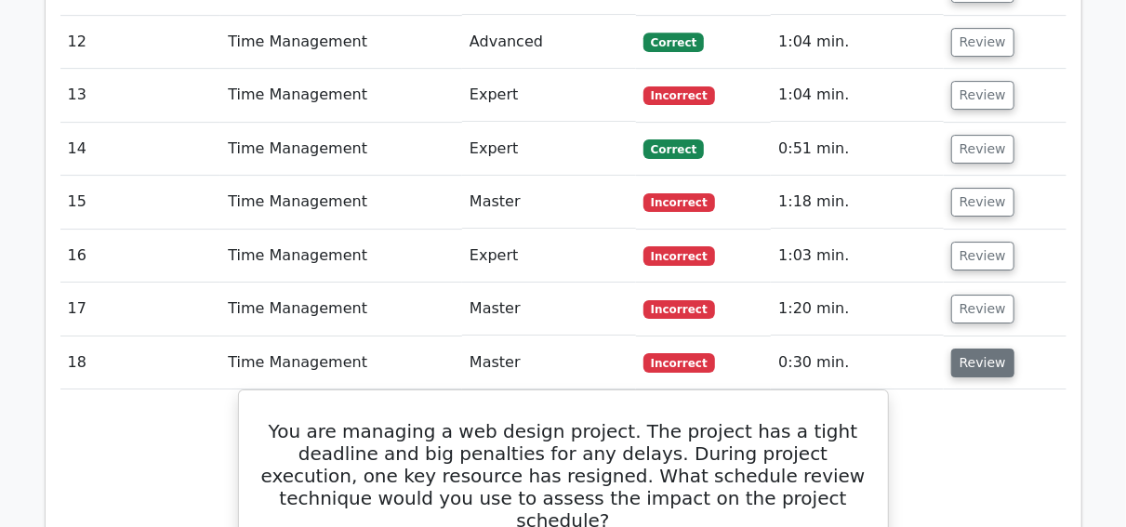
click at [966, 349] on button "Review" at bounding box center [983, 363] width 63 height 29
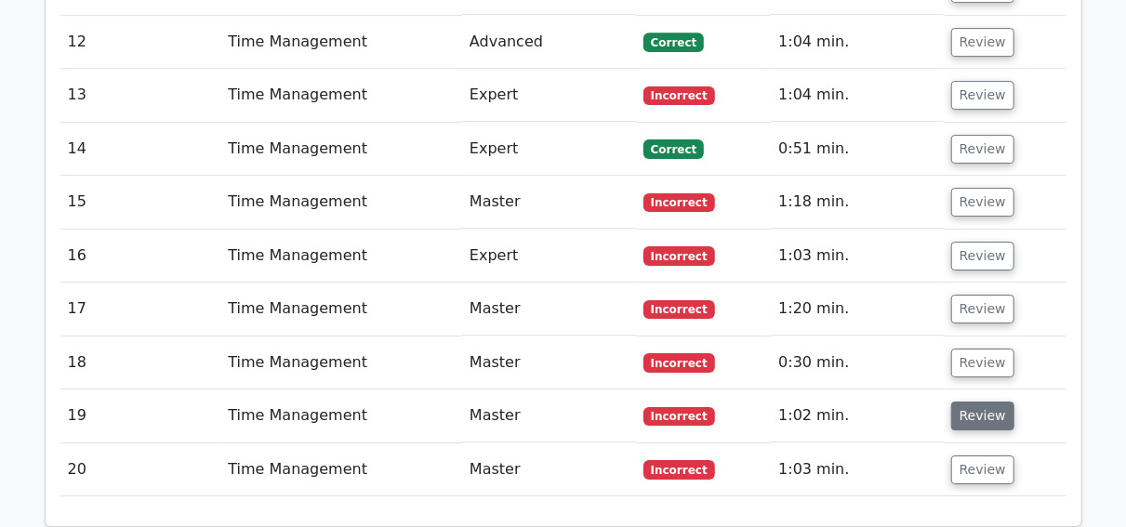
click at [976, 402] on button "Review" at bounding box center [983, 416] width 63 height 29
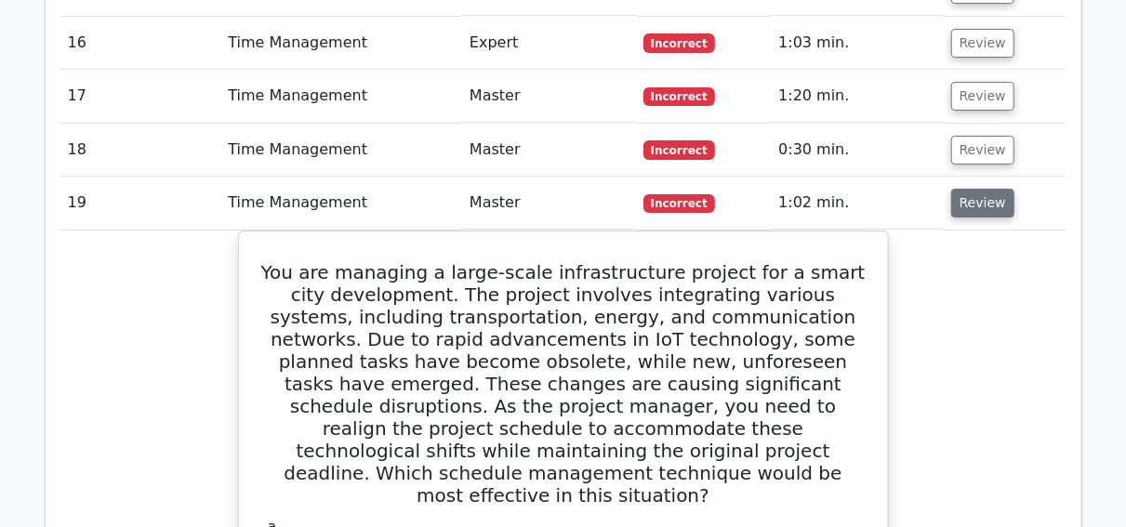
scroll to position [3114, 0]
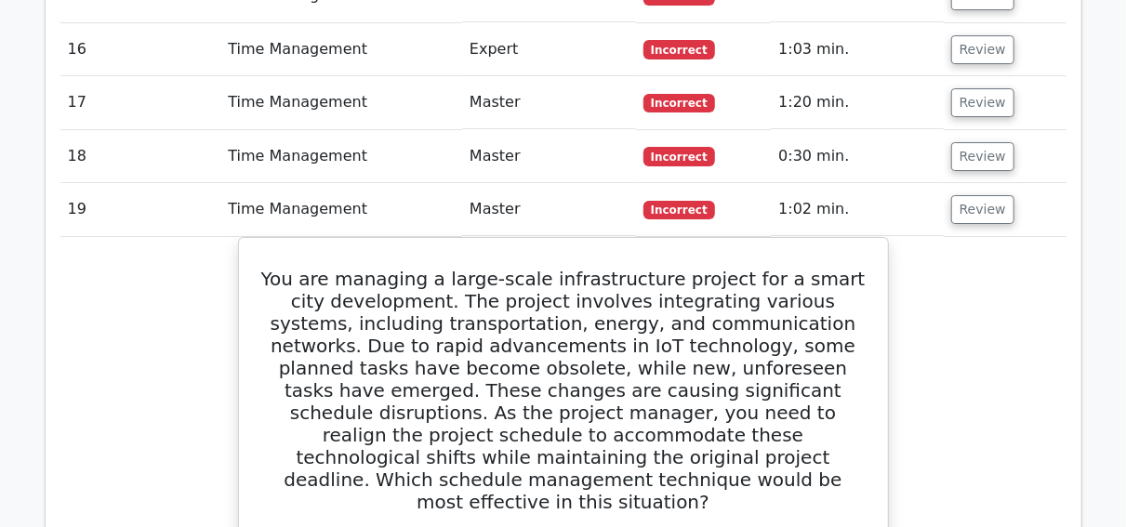
click at [990, 183] on td "Review" at bounding box center [1005, 209] width 123 height 53
click at [982, 195] on button "Review" at bounding box center [983, 209] width 63 height 29
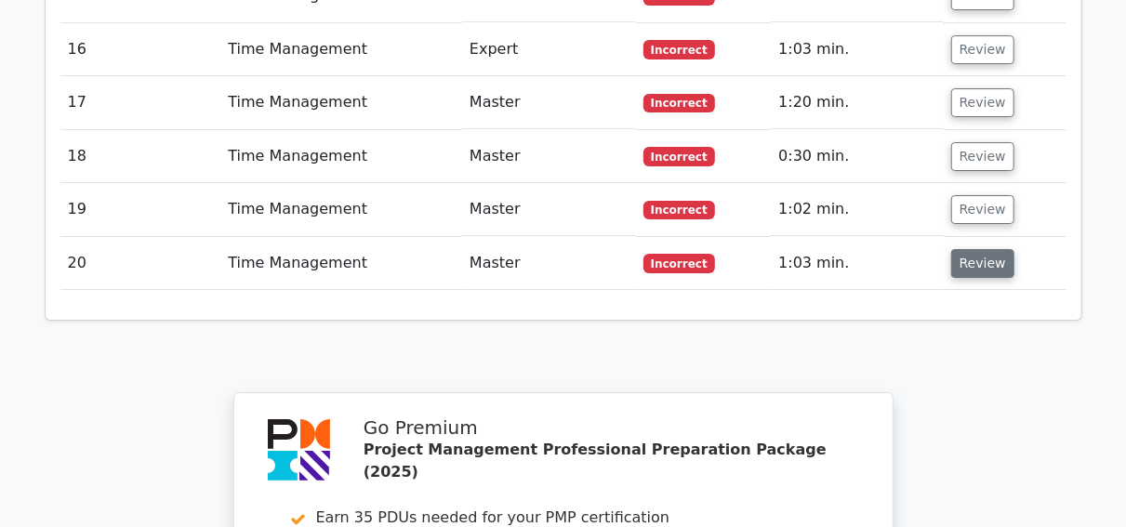
click at [972, 249] on button "Review" at bounding box center [983, 263] width 63 height 29
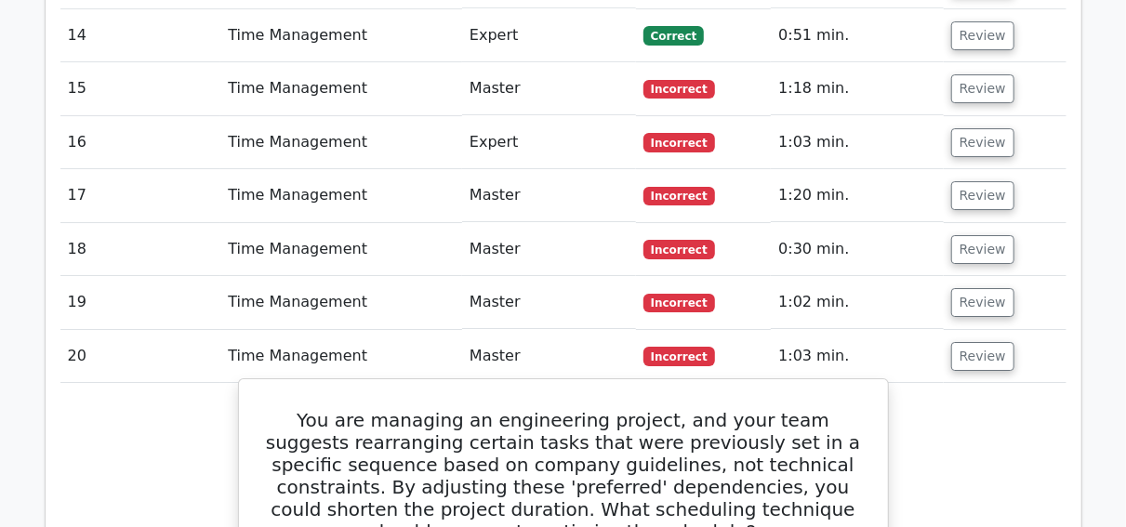
scroll to position [3012, 0]
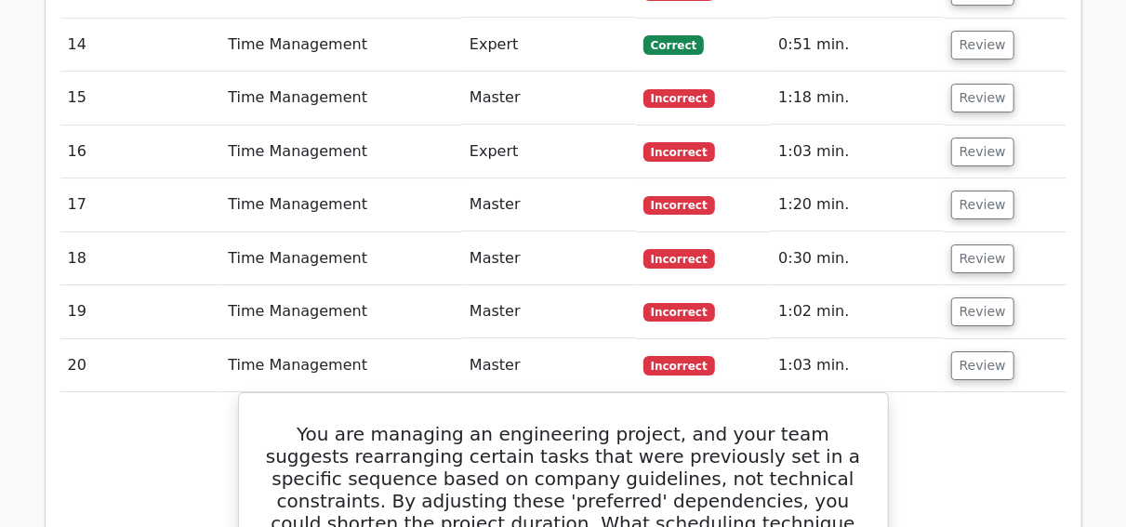
click at [953, 340] on td "Review" at bounding box center [1005, 366] width 123 height 53
click at [967, 352] on button "Review" at bounding box center [983, 366] width 63 height 29
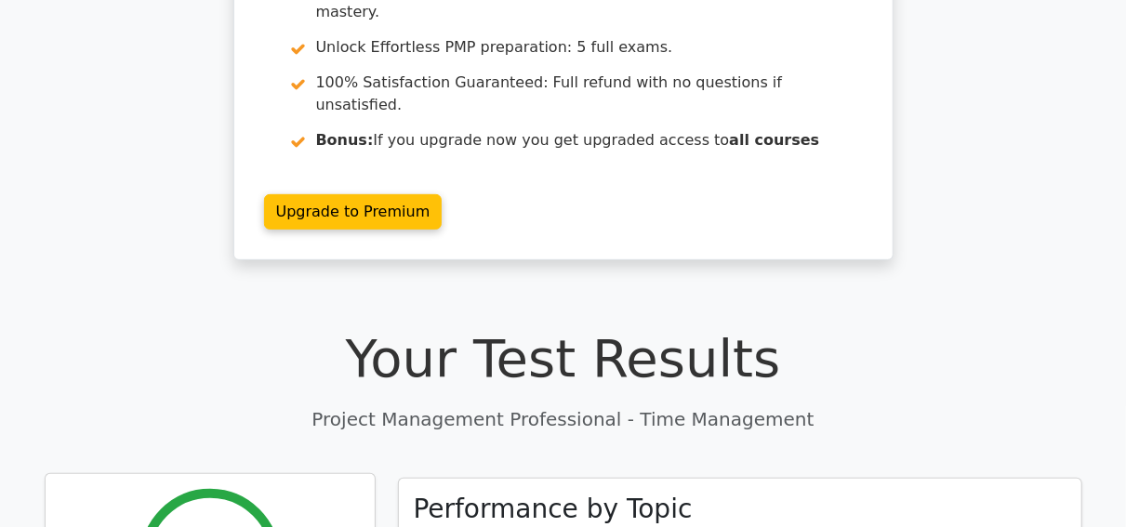
scroll to position [0, 0]
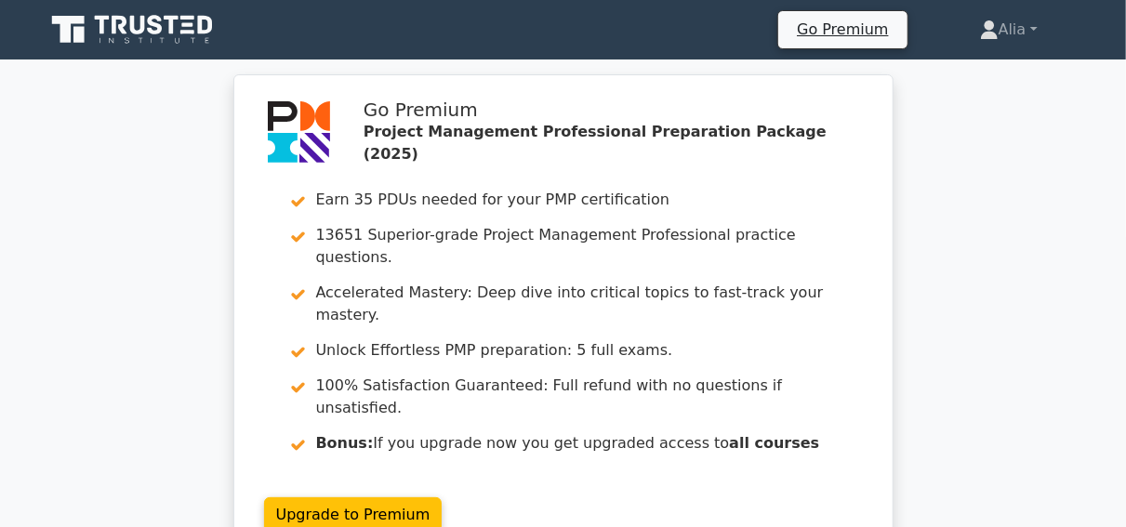
click at [87, 25] on icon at bounding box center [134, 29] width 179 height 35
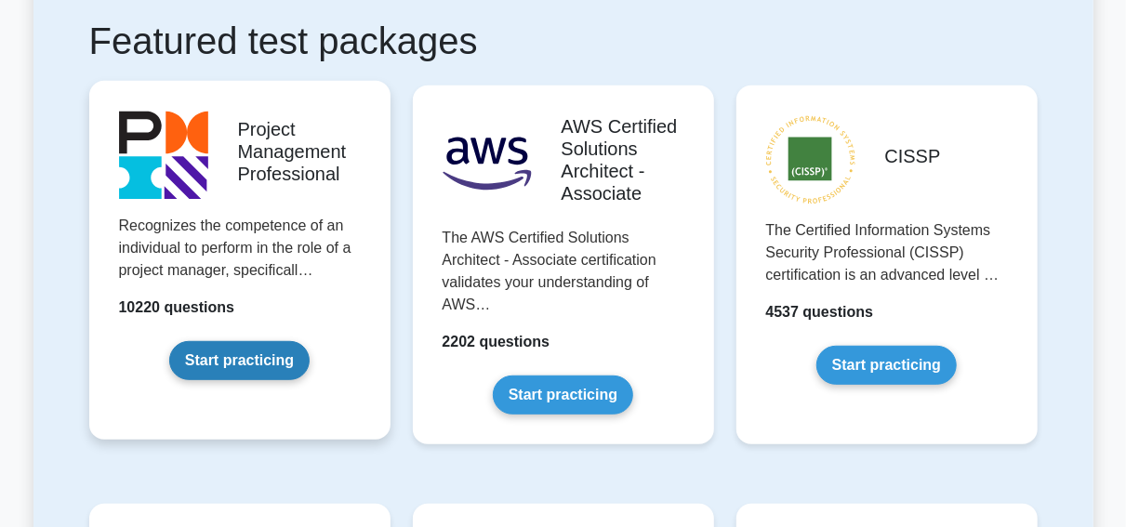
scroll to position [348, 0]
click at [221, 367] on link "Start practicing" at bounding box center [239, 360] width 140 height 39
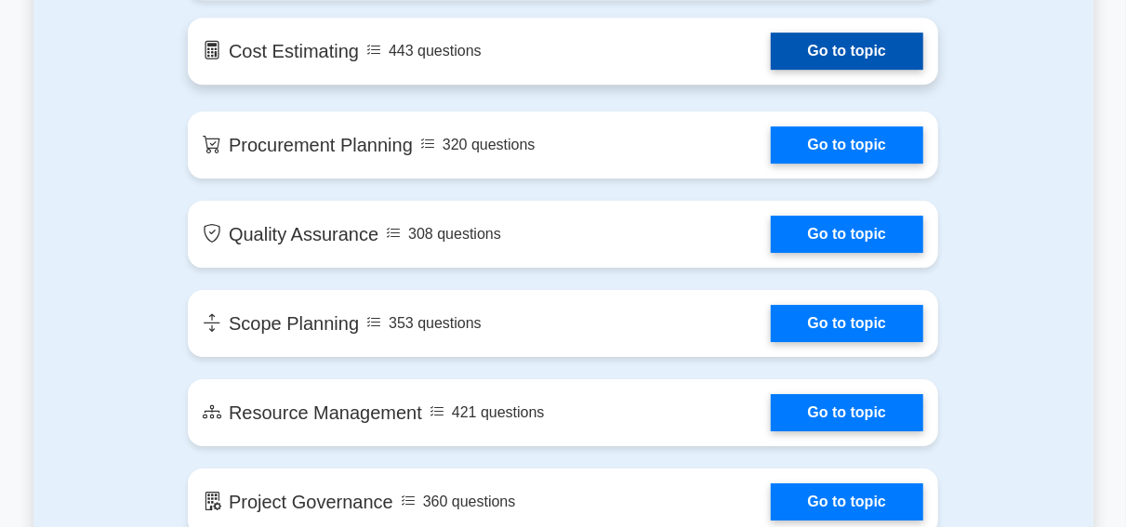
scroll to position [2567, 0]
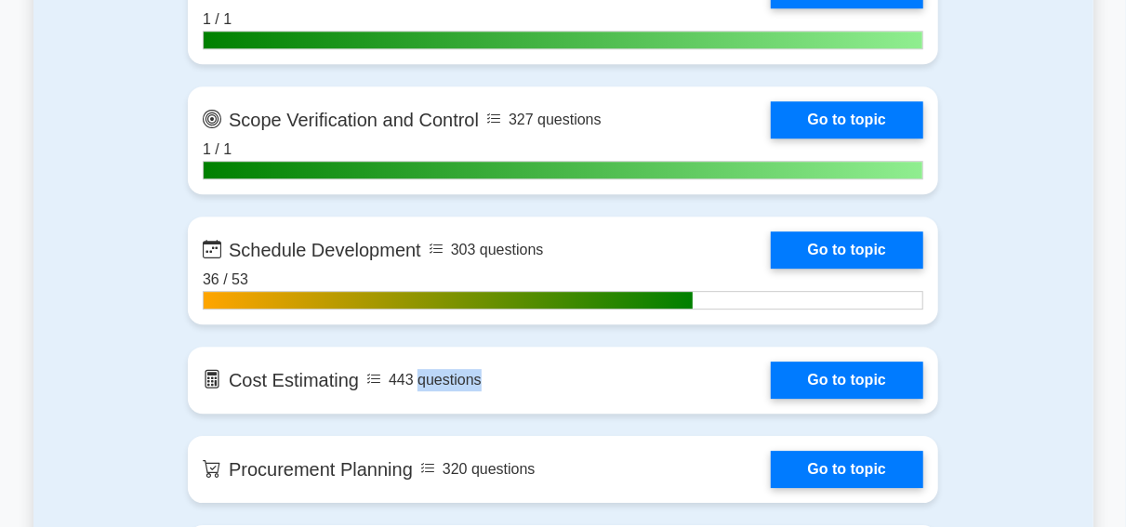
scroll to position [2529, 0]
